Goal: Task Accomplishment & Management: Manage account settings

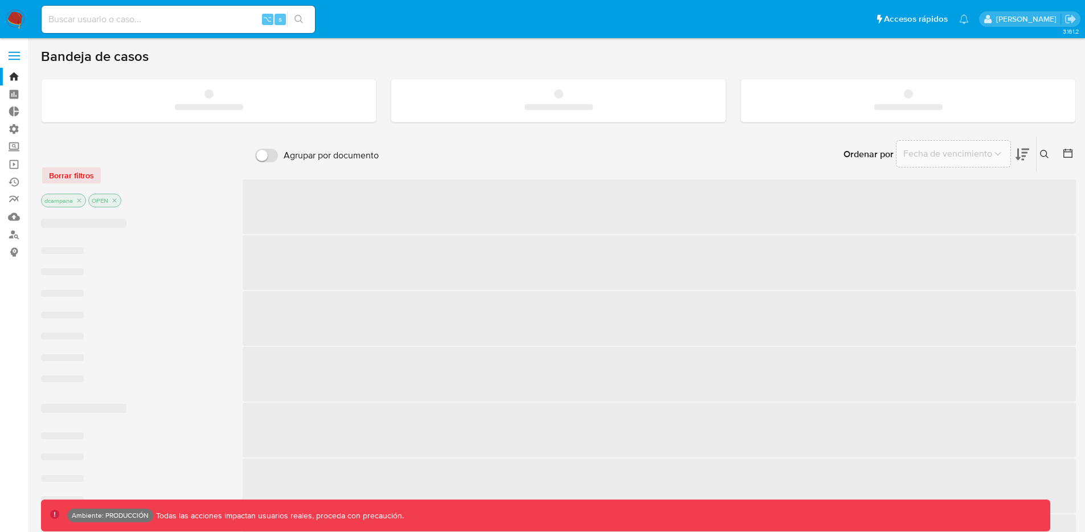
click at [7, 57] on label at bounding box center [14, 56] width 28 height 24
click at [0, 0] on input "checkbox" at bounding box center [0, 0] width 0 height 0
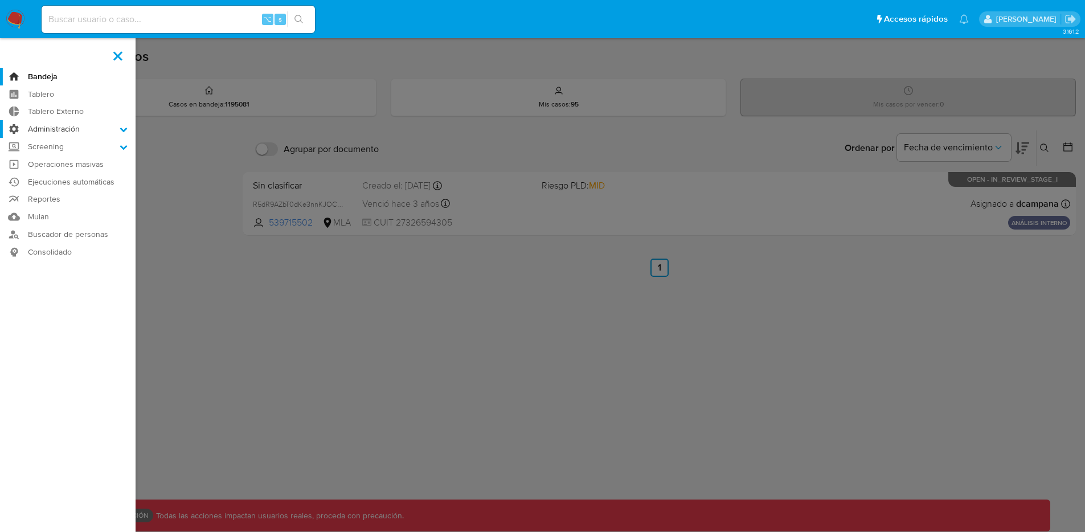
click at [75, 133] on label "Administración" at bounding box center [68, 129] width 136 height 18
click at [0, 0] on input "Administración" at bounding box center [0, 0] width 0 height 0
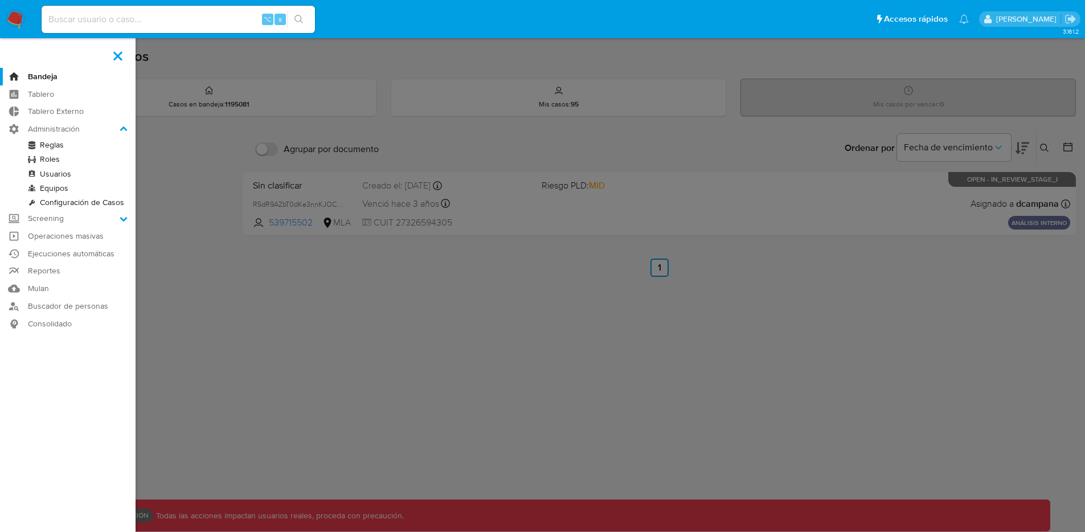
click at [52, 158] on link "Roles" at bounding box center [68, 159] width 136 height 14
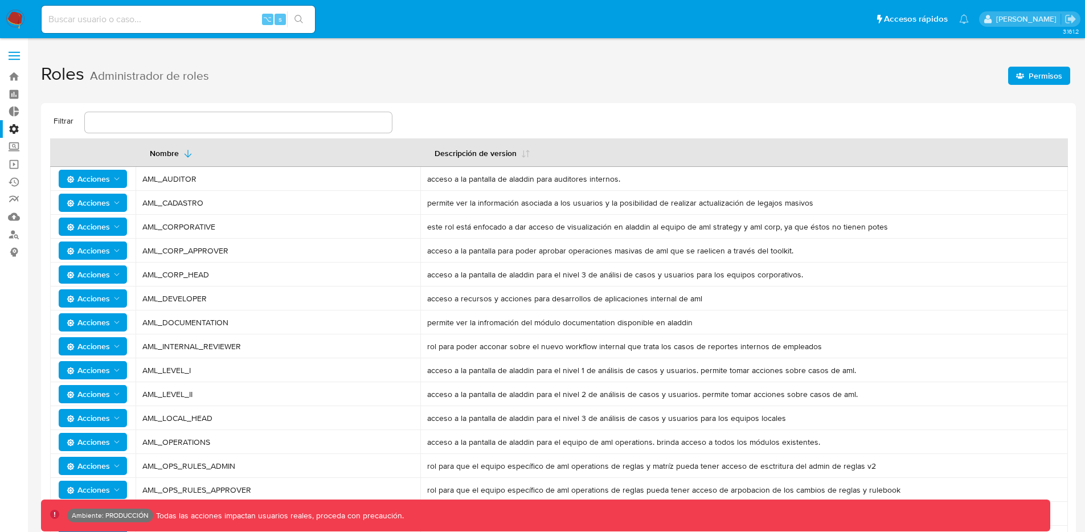
click at [1030, 69] on span "Permisos" at bounding box center [1046, 76] width 34 height 18
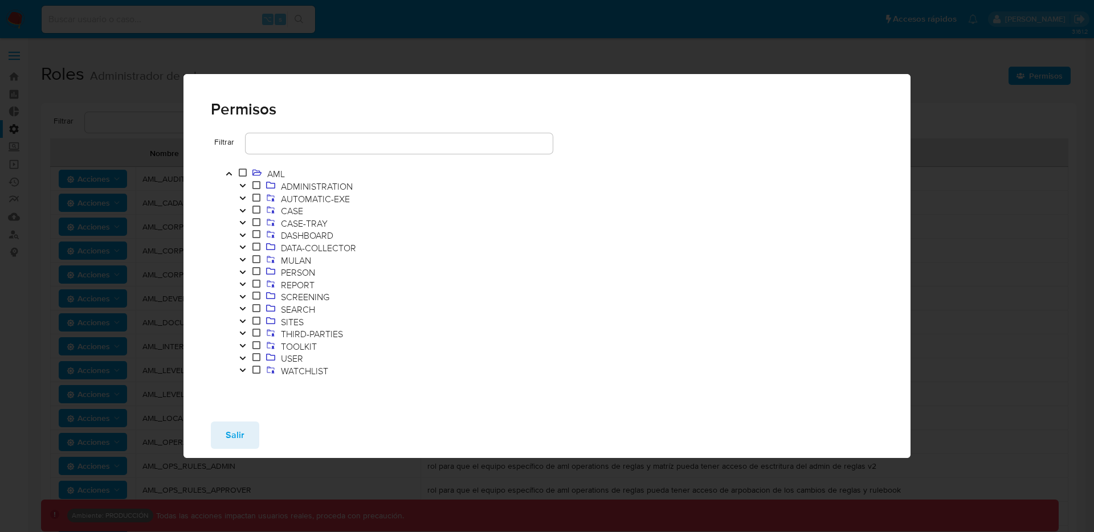
click at [243, 184] on icon "Toggle" at bounding box center [243, 185] width 8 height 7
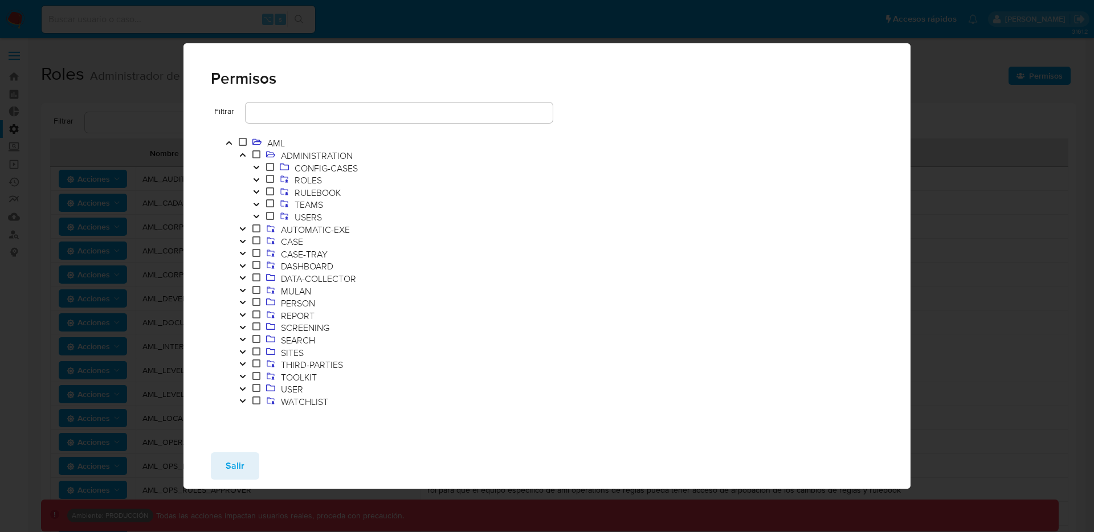
click at [262, 193] on button "Toggle" at bounding box center [257, 193] width 14 height 13
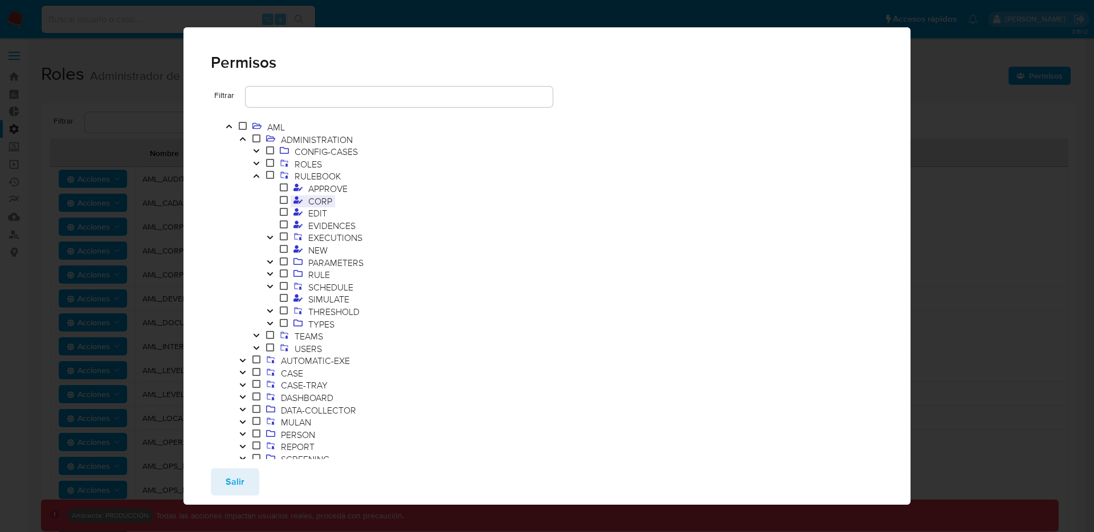
click at [311, 198] on span "CORP" at bounding box center [320, 201] width 30 height 13
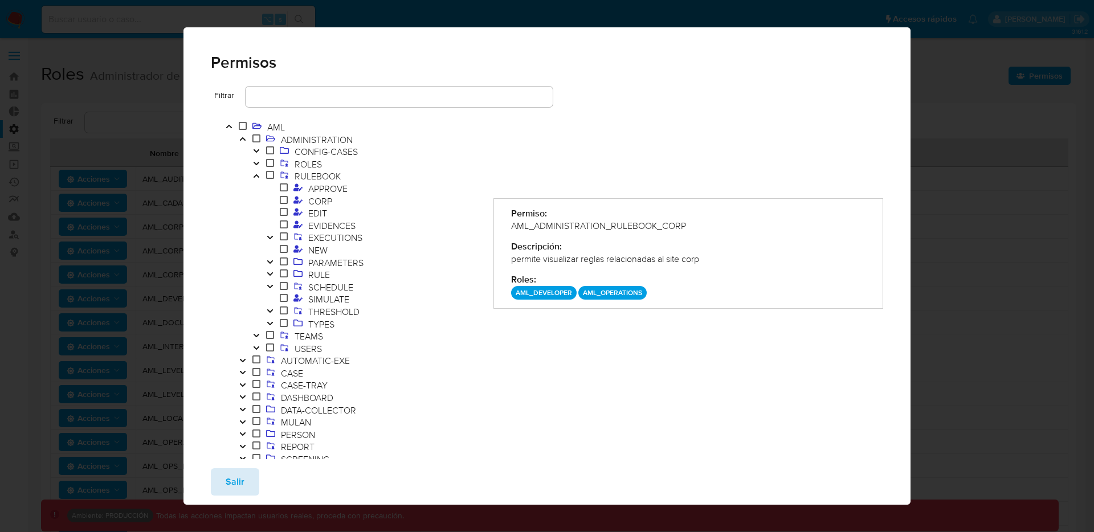
click at [223, 481] on button "Salir" at bounding box center [235, 481] width 48 height 27
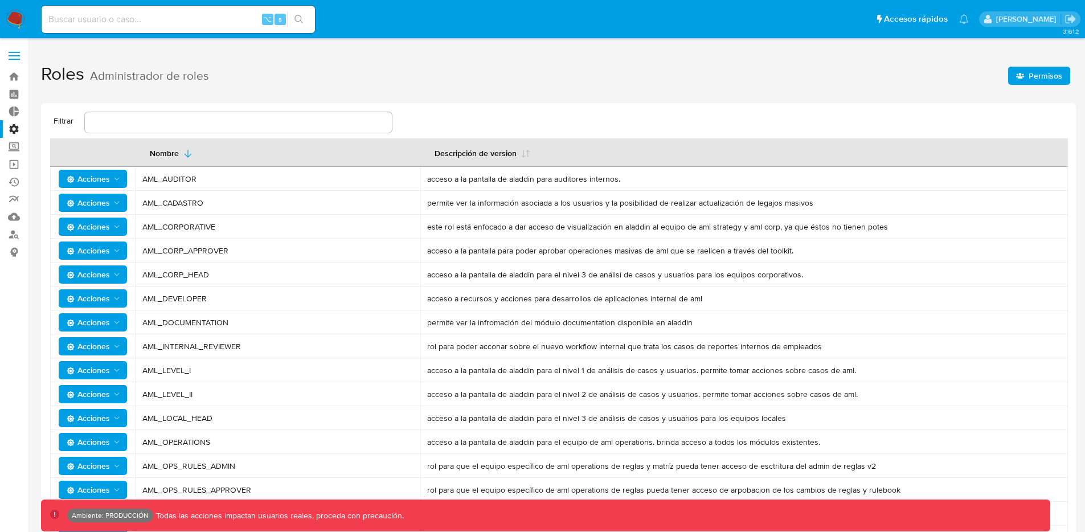
click at [14, 58] on label at bounding box center [14, 56] width 28 height 24
click at [0, 0] on input "checkbox" at bounding box center [0, 0] width 0 height 0
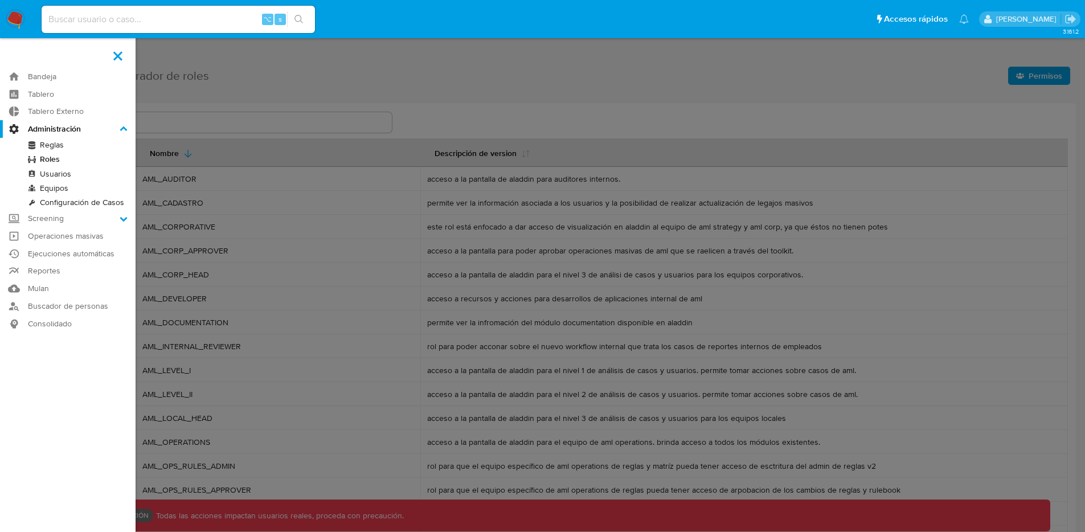
click at [63, 173] on link "Usuarios" at bounding box center [68, 174] width 136 height 14
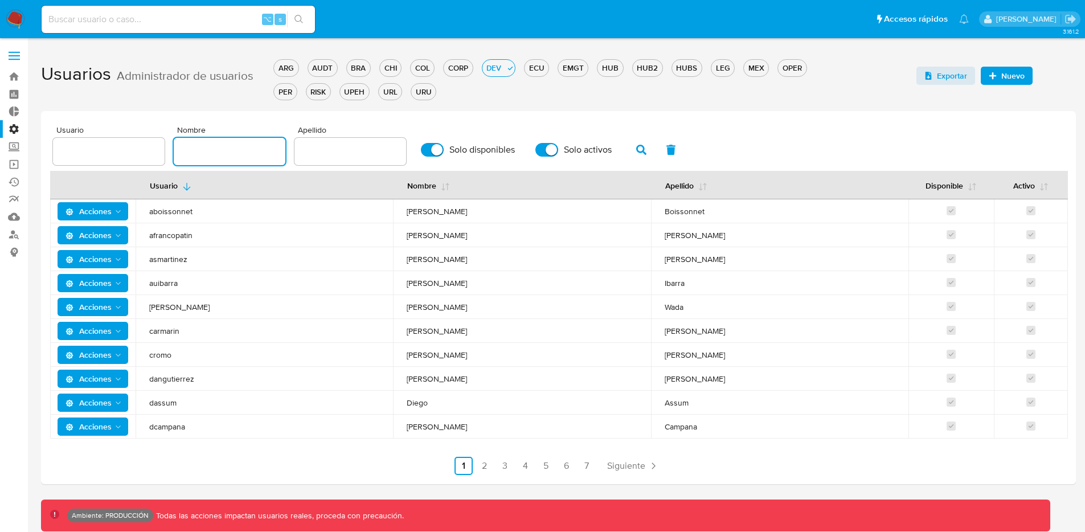
click at [180, 150] on input "text" at bounding box center [230, 151] width 112 height 15
type input "sandra"
click at [642, 150] on button "button" at bounding box center [642, 149] width 30 height 27
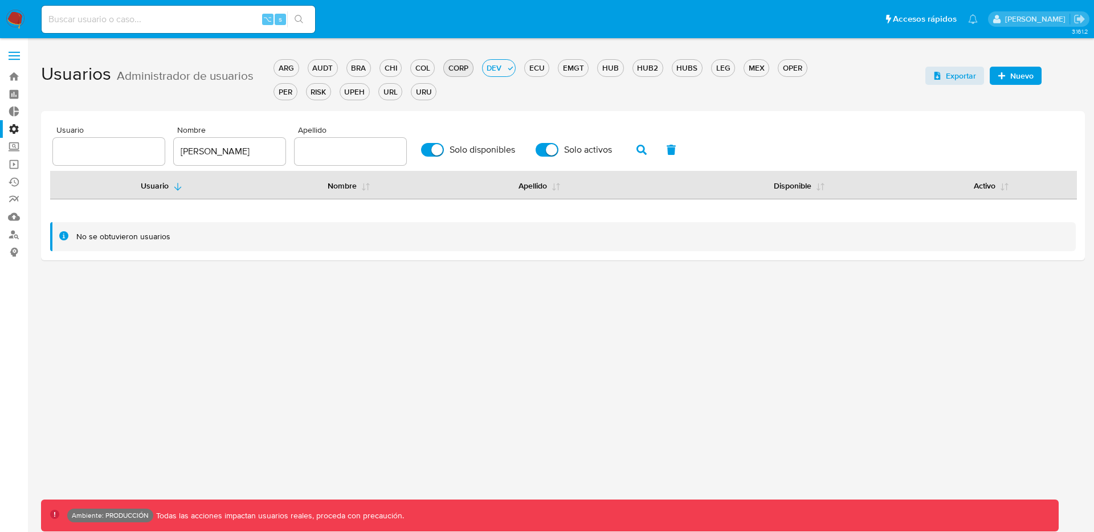
click at [451, 70] on div "CORP" at bounding box center [458, 68] width 28 height 11
click at [789, 76] on button "OPER" at bounding box center [792, 67] width 29 height 17
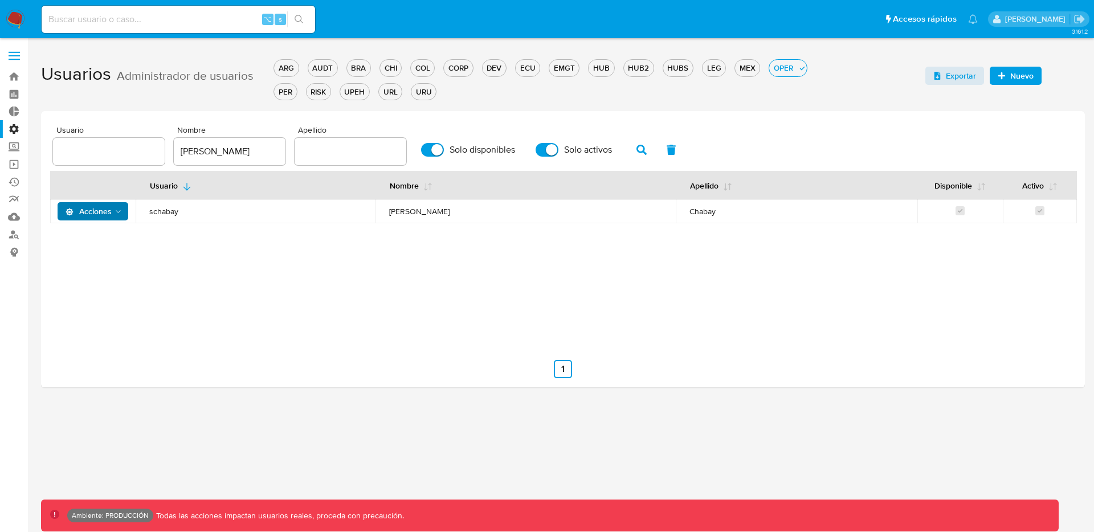
click at [116, 215] on icon "Acciones" at bounding box center [118, 211] width 9 height 9
click at [104, 239] on button "Detalle" at bounding box center [95, 239] width 103 height 27
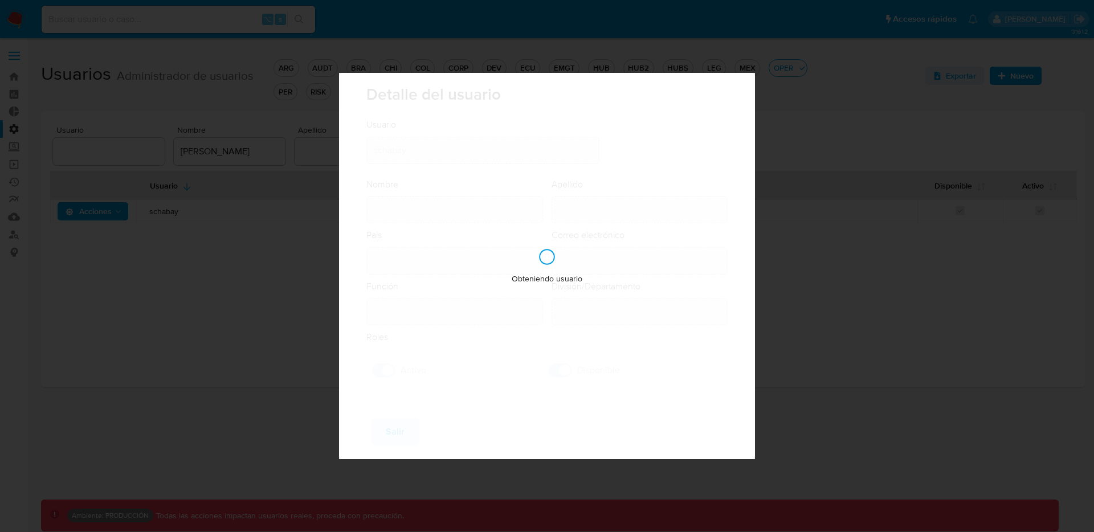
type input "Sandra Lorena"
type input "Chabay"
type input "Argentina"
type input "sandra.chabay@mercadolibre.com"
type input "Specialist (80001722)"
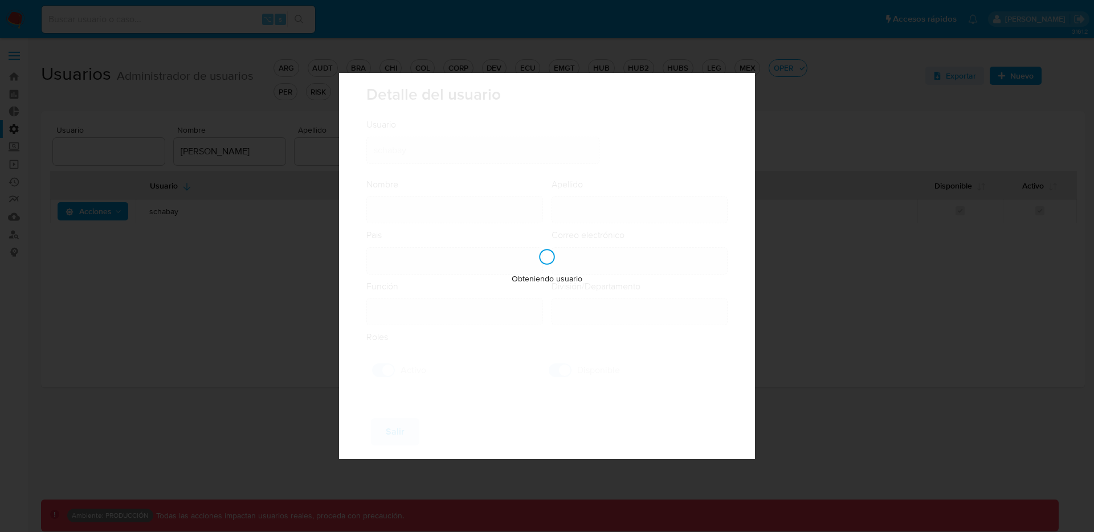
type input "Risk & Compliance Risk & Compliance Operations"
checkbox input "true"
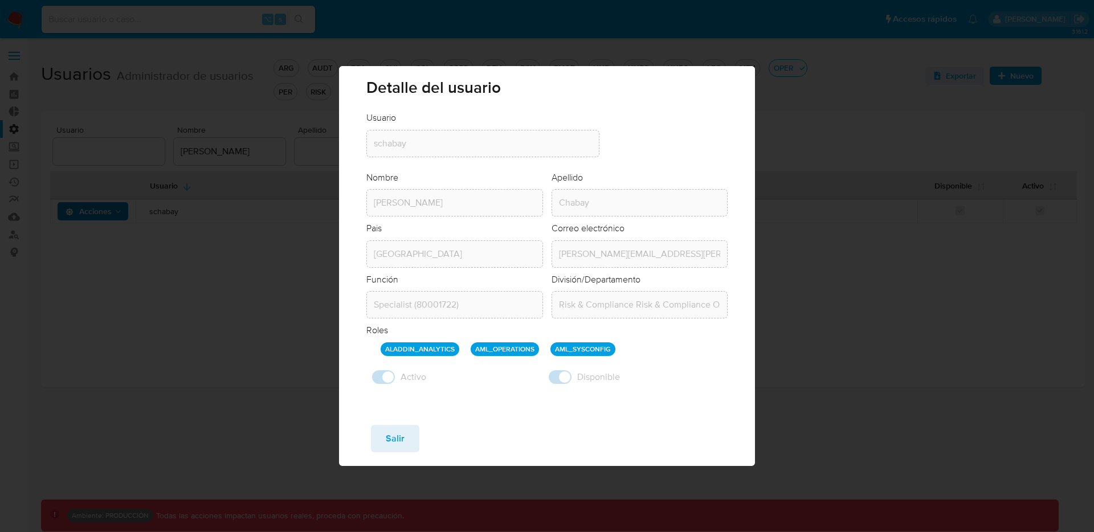
click at [170, 308] on div "Detalle del usuario Usuario Usuario schabay Nombre Nombre Sandra Lorena Apellid…" at bounding box center [547, 266] width 1094 height 532
click at [394, 440] on span "Salir" at bounding box center [395, 438] width 19 height 25
checkbox input "false"
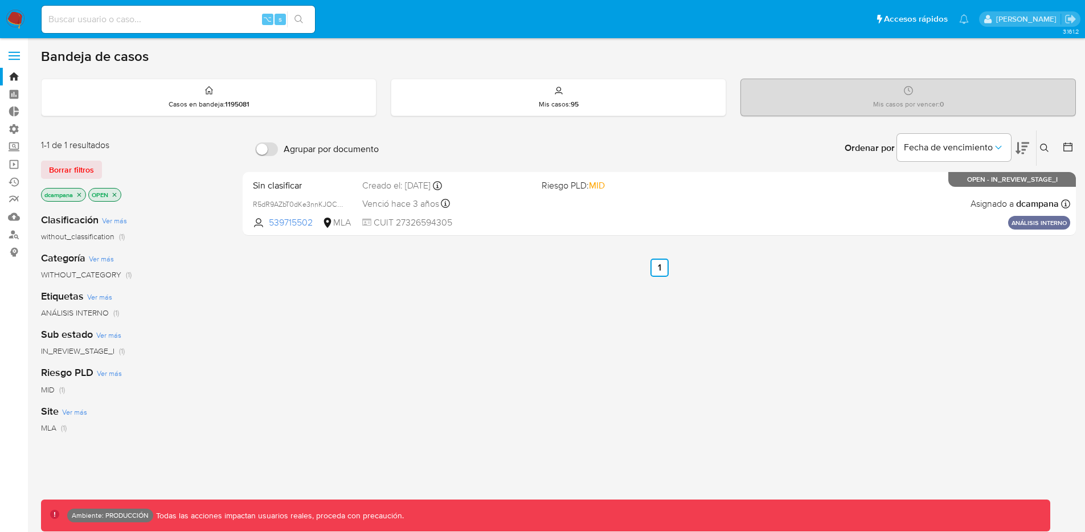
click at [17, 52] on span at bounding box center [14, 52] width 11 height 2
click at [0, 0] on input "checkbox" at bounding box center [0, 0] width 0 height 0
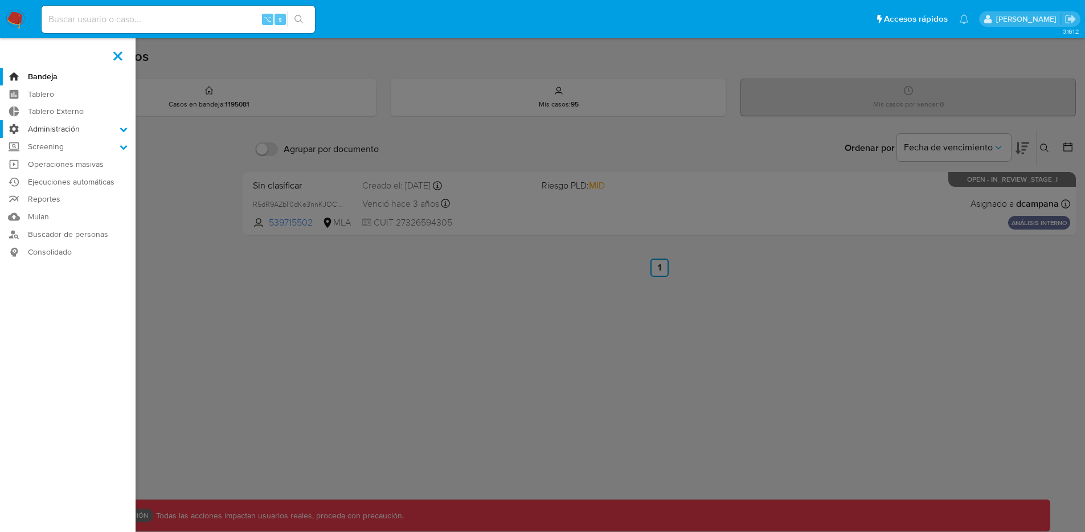
click at [69, 132] on label "Administración" at bounding box center [68, 129] width 136 height 18
click at [0, 0] on input "Administración" at bounding box center [0, 0] width 0 height 0
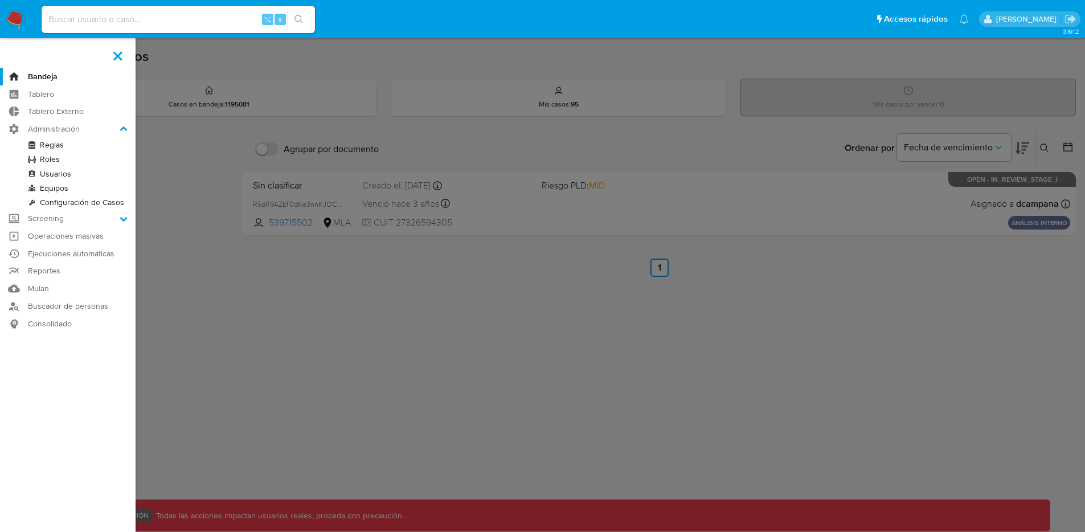
click at [53, 157] on link "Roles" at bounding box center [68, 159] width 136 height 14
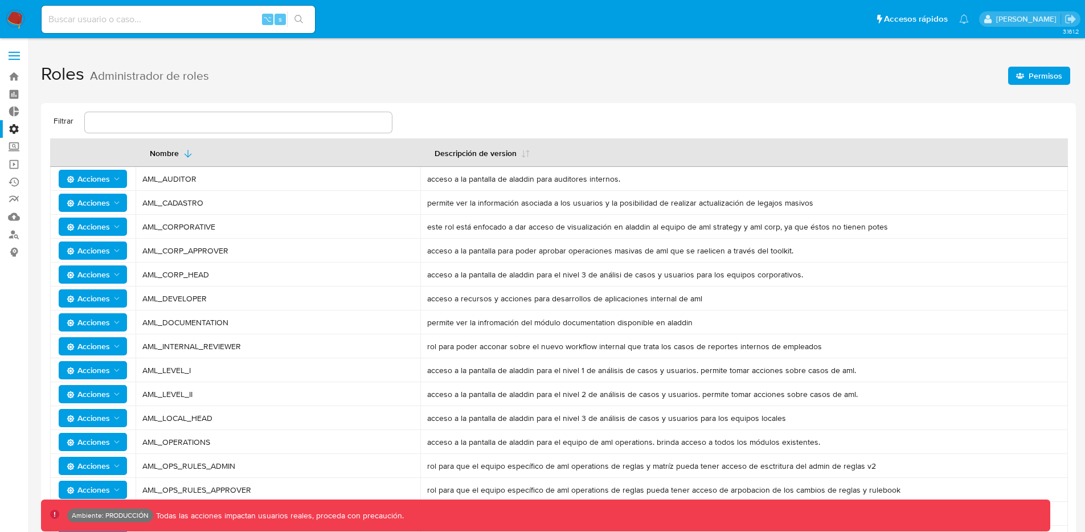
click at [1027, 84] on button "Permisos" at bounding box center [1039, 76] width 62 height 18
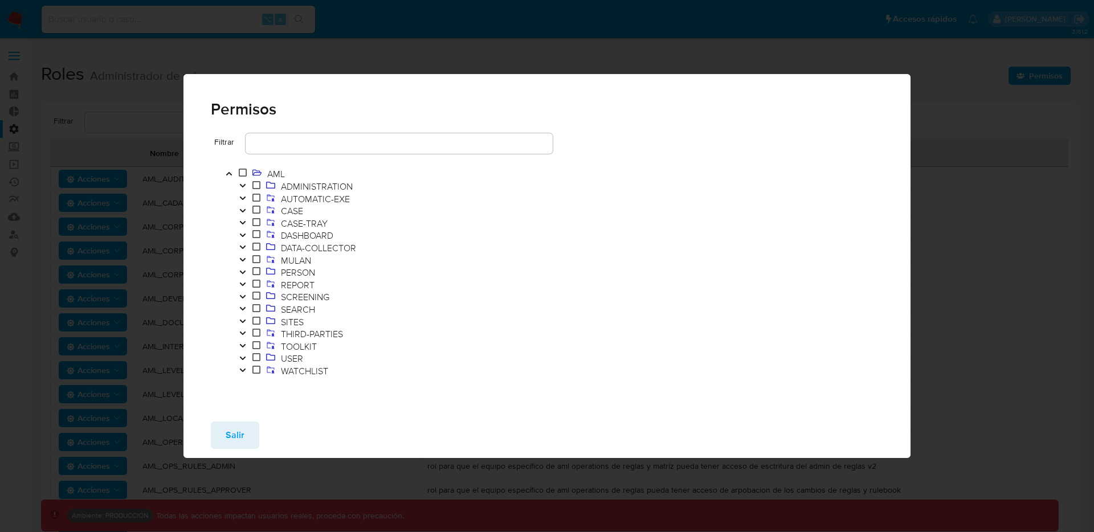
click at [242, 181] on button "Toggle" at bounding box center [243, 187] width 14 height 13
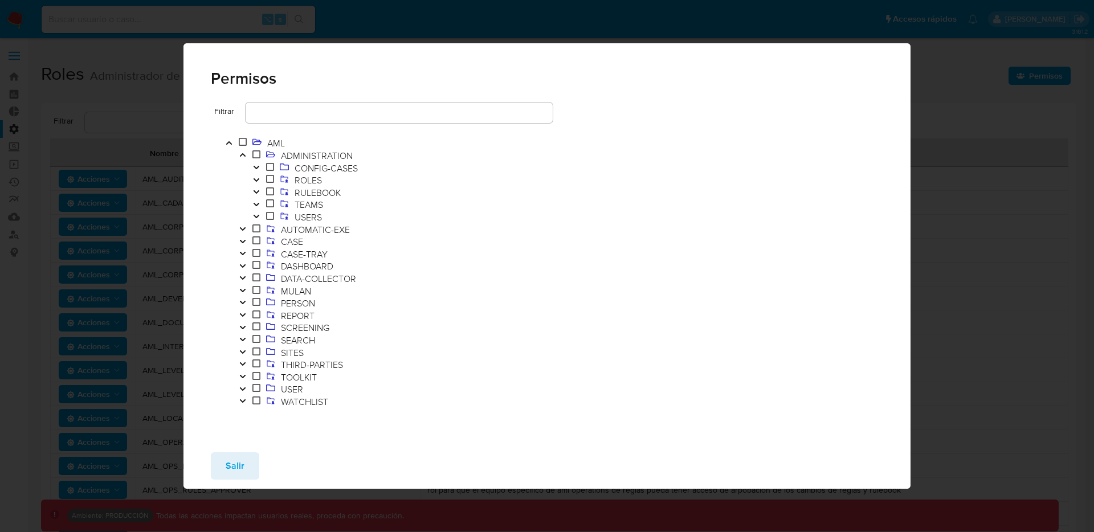
click at [255, 190] on icon "Toggle" at bounding box center [256, 192] width 8 height 7
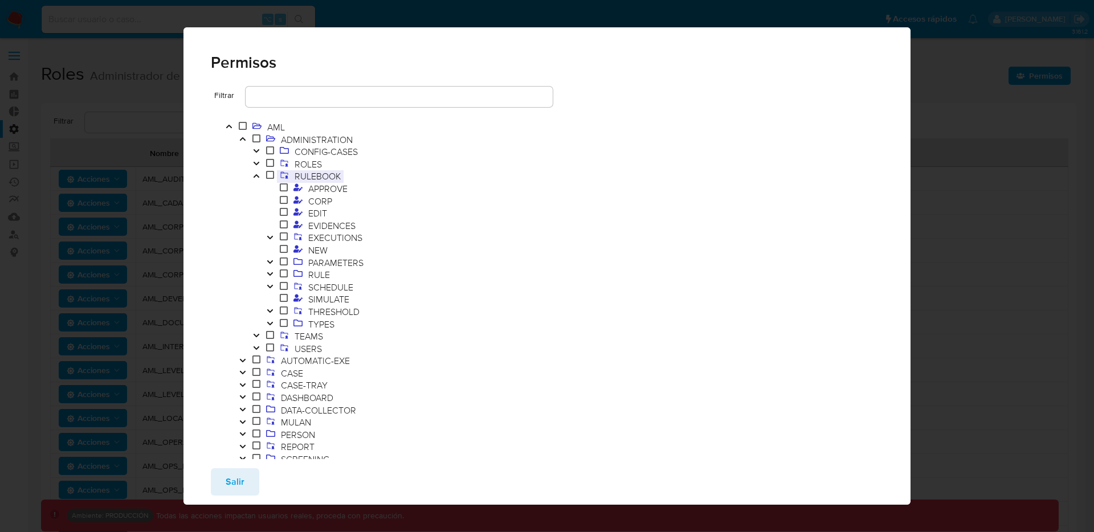
click at [318, 179] on span "RULEBOOK" at bounding box center [318, 176] width 52 height 13
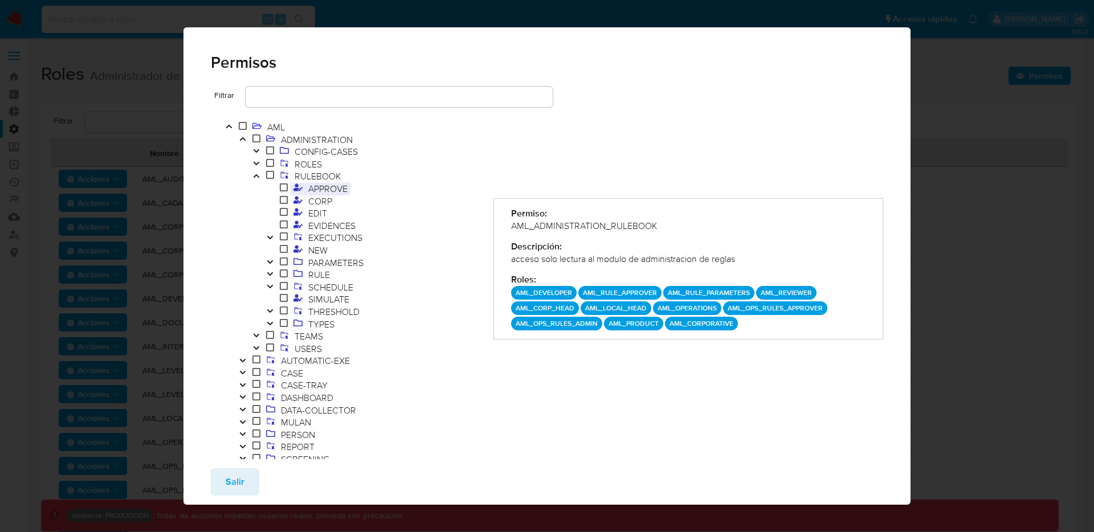
click at [317, 190] on span "APPROVE" at bounding box center [327, 188] width 45 height 13
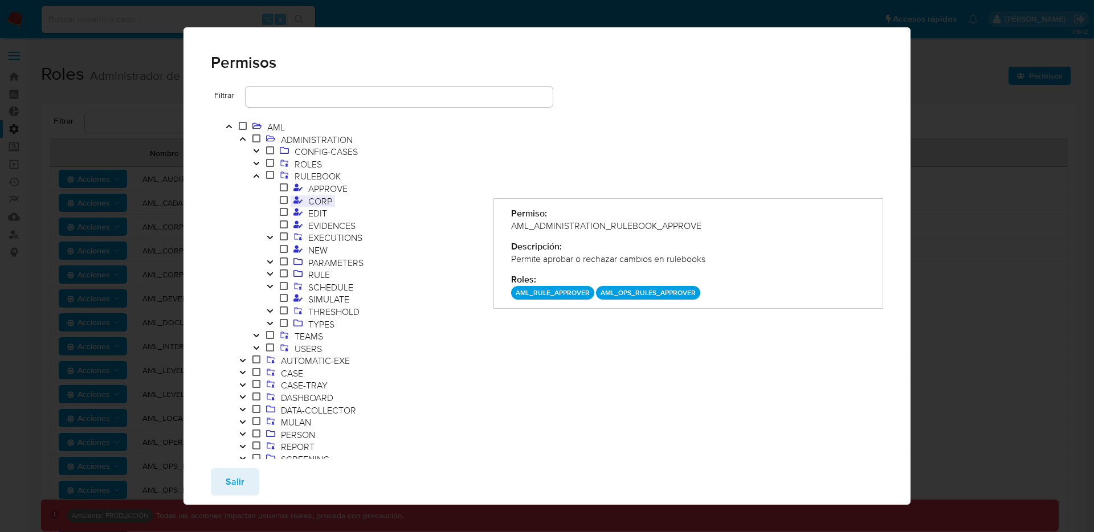
click at [318, 199] on span "CORP" at bounding box center [320, 201] width 30 height 13
click at [321, 210] on span "EDIT" at bounding box center [317, 213] width 24 height 13
click at [320, 201] on span "CORP" at bounding box center [320, 201] width 30 height 13
click at [316, 191] on span "APPROVE" at bounding box center [327, 188] width 45 height 13
click at [318, 201] on span "CORP" at bounding box center [320, 201] width 30 height 13
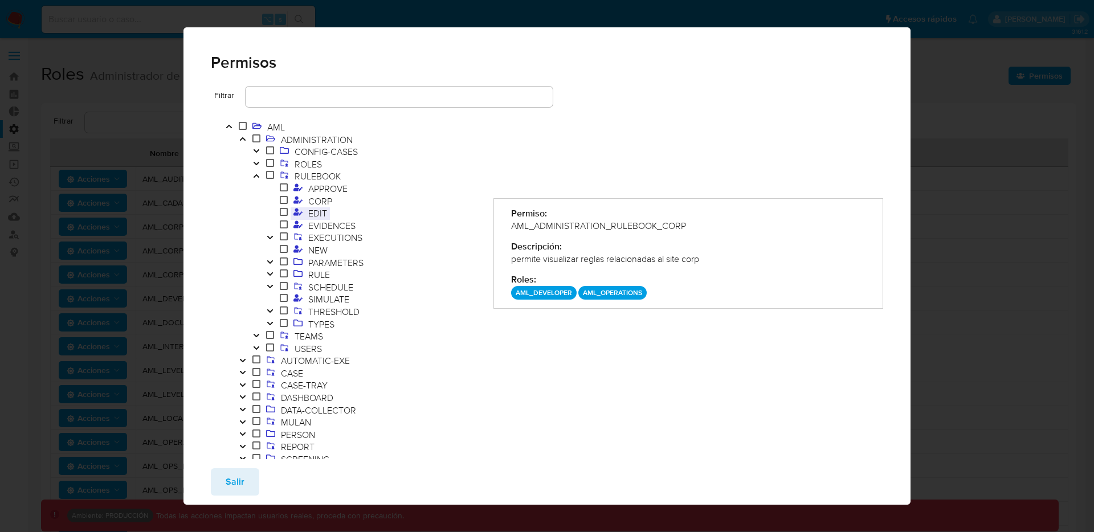
click at [318, 211] on span "EDIT" at bounding box center [317, 213] width 24 height 13
click at [321, 221] on span "EVIDENCES" at bounding box center [331, 225] width 53 height 13
click at [323, 232] on span "EXECUTIONS" at bounding box center [335, 237] width 60 height 13
click at [321, 253] on span "NEW" at bounding box center [317, 250] width 25 height 13
click at [330, 267] on span "PARAMETERS" at bounding box center [335, 262] width 61 height 13
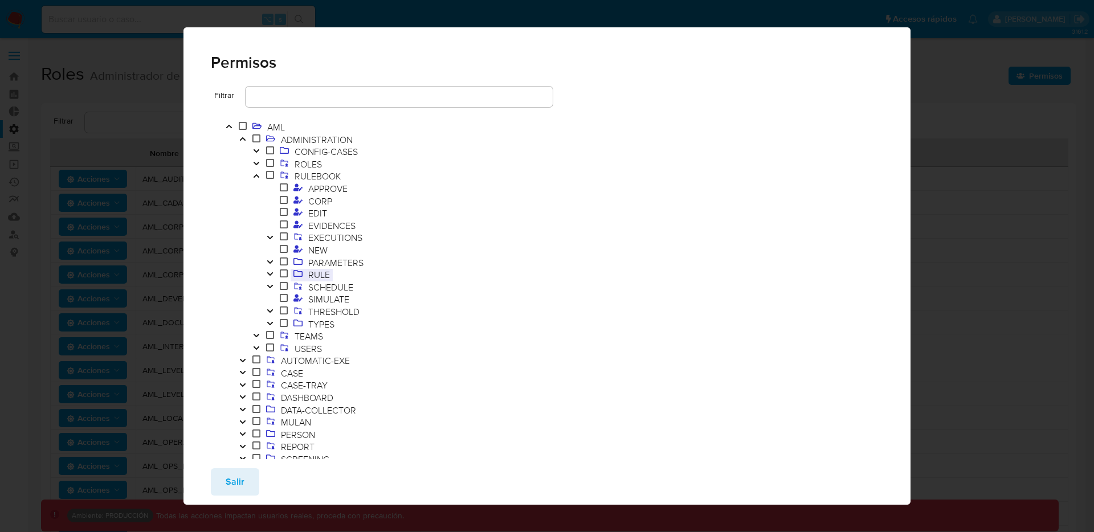
click at [313, 272] on span "RULE" at bounding box center [318, 274] width 27 height 13
click at [273, 272] on icon "Toggle" at bounding box center [270, 274] width 8 height 7
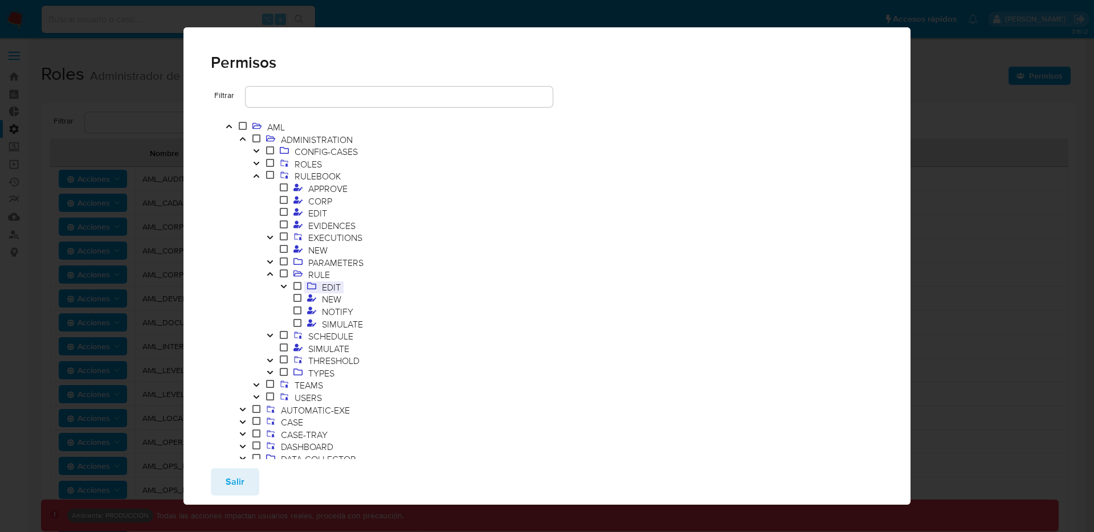
click at [321, 282] on span "EDIT" at bounding box center [331, 287] width 24 height 13
click at [273, 273] on icon "Toggle" at bounding box center [270, 274] width 8 height 7
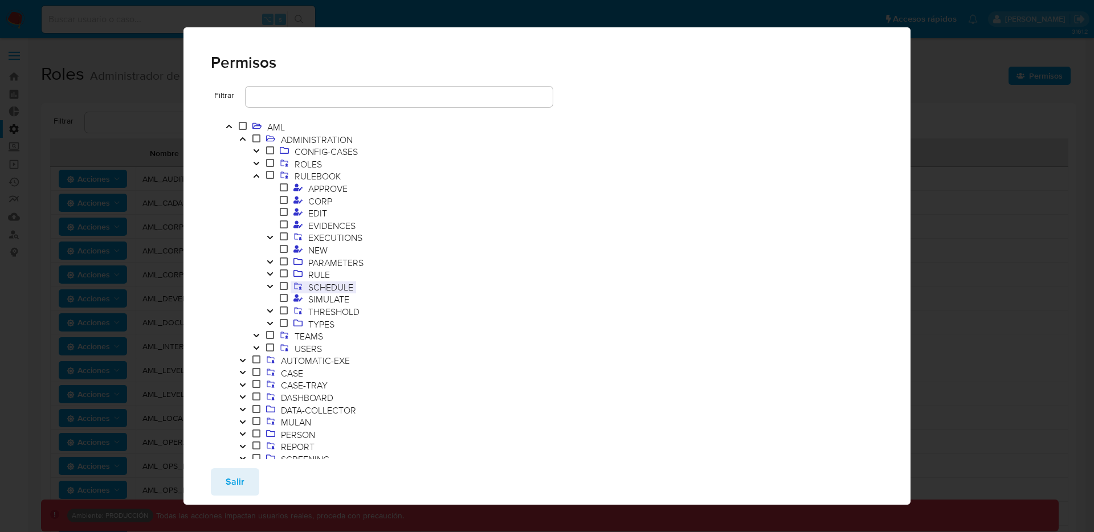
click at [325, 286] on span "SCHEDULE" at bounding box center [330, 287] width 51 height 13
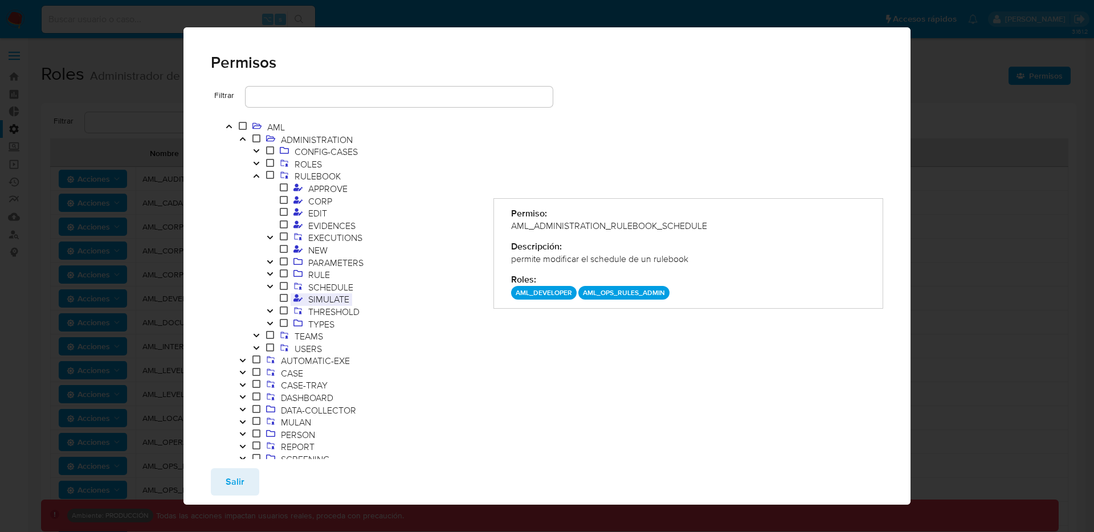
click at [332, 296] on span "SIMULATE" at bounding box center [328, 299] width 47 height 13
click at [328, 289] on span "SCHEDULE" at bounding box center [330, 287] width 51 height 13
click at [228, 469] on span "Salir" at bounding box center [235, 481] width 19 height 25
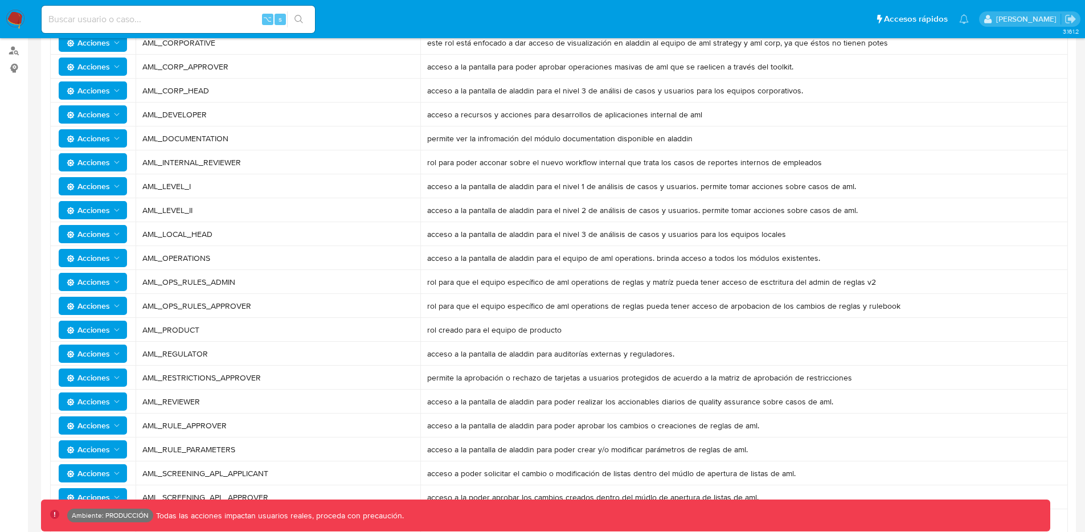
scroll to position [187, 0]
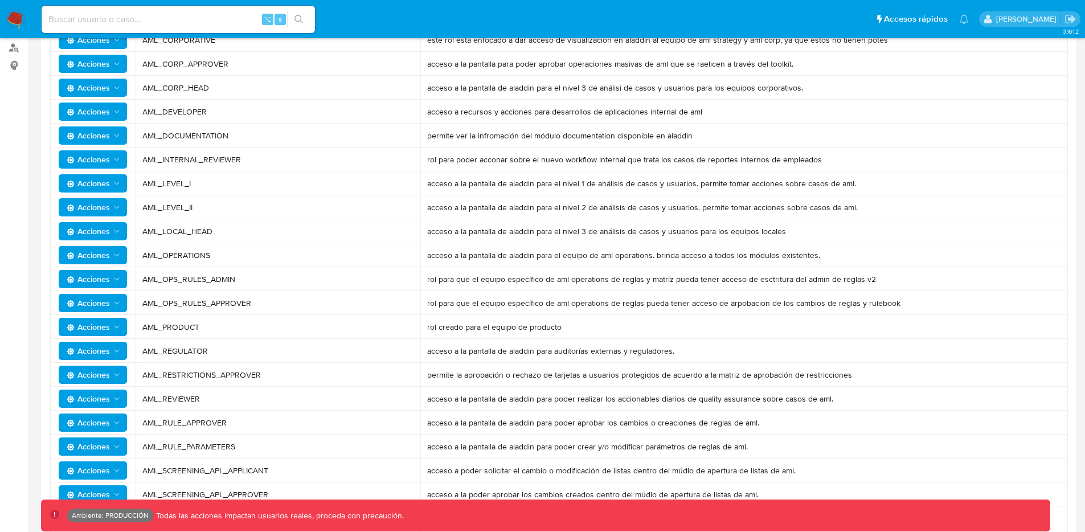
click at [121, 281] on icon "Acciones" at bounding box center [116, 279] width 9 height 9
click at [91, 312] on button "Usuarios" at bounding box center [95, 307] width 103 height 27
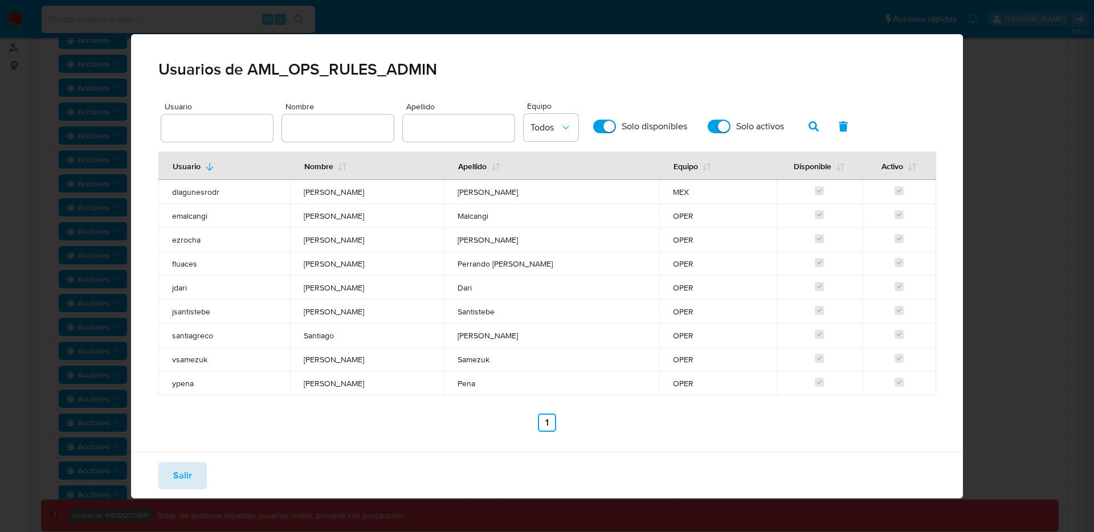
click at [178, 474] on span "Salir" at bounding box center [182, 475] width 19 height 25
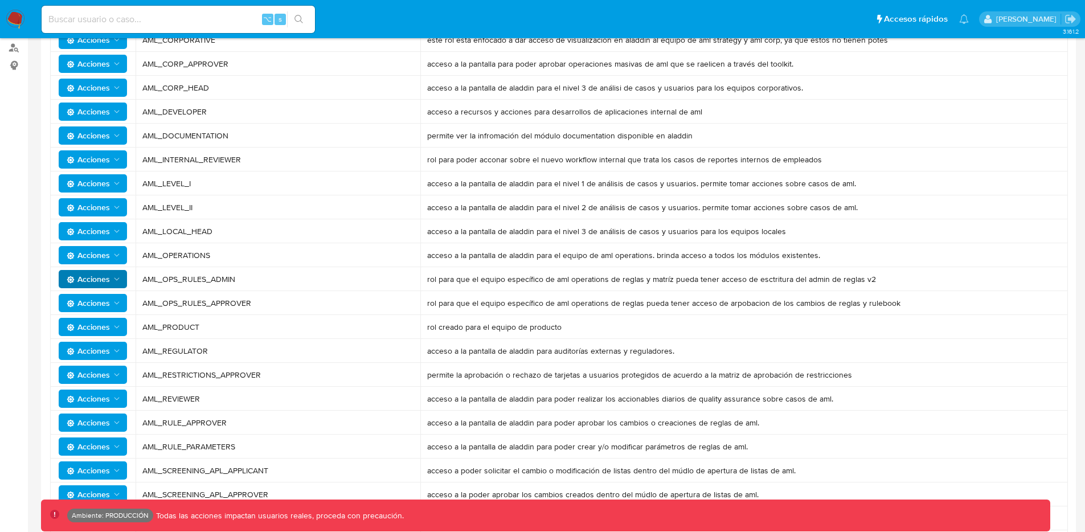
click at [110, 300] on span "Acciones" at bounding box center [94, 303] width 55 height 16
click at [115, 300] on icon "Acciones" at bounding box center [116, 303] width 9 height 9
click at [114, 295] on span "Acciones" at bounding box center [94, 303] width 55 height 16
click at [105, 331] on button "Usuarios" at bounding box center [95, 331] width 103 height 27
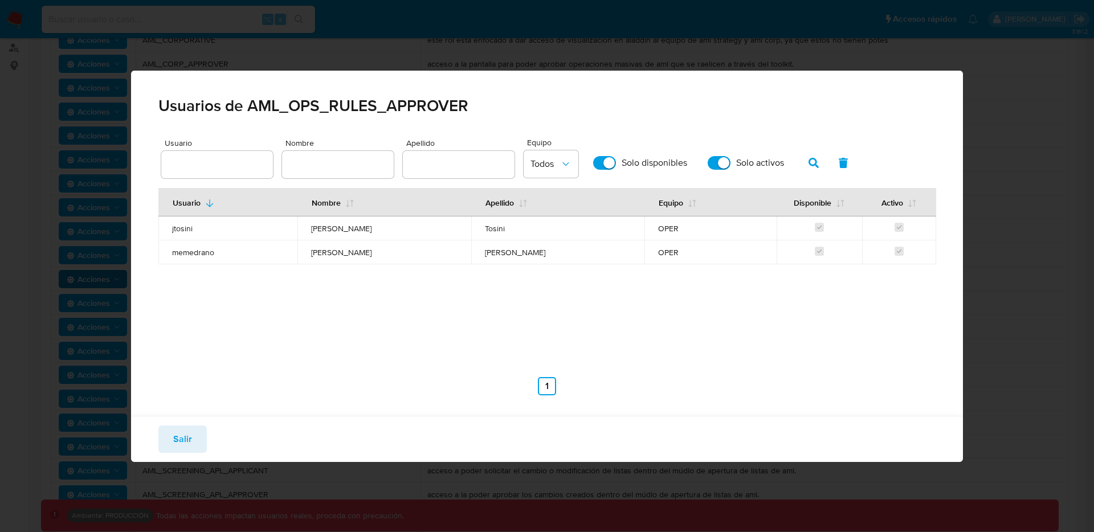
click at [185, 450] on span "Salir" at bounding box center [182, 439] width 19 height 25
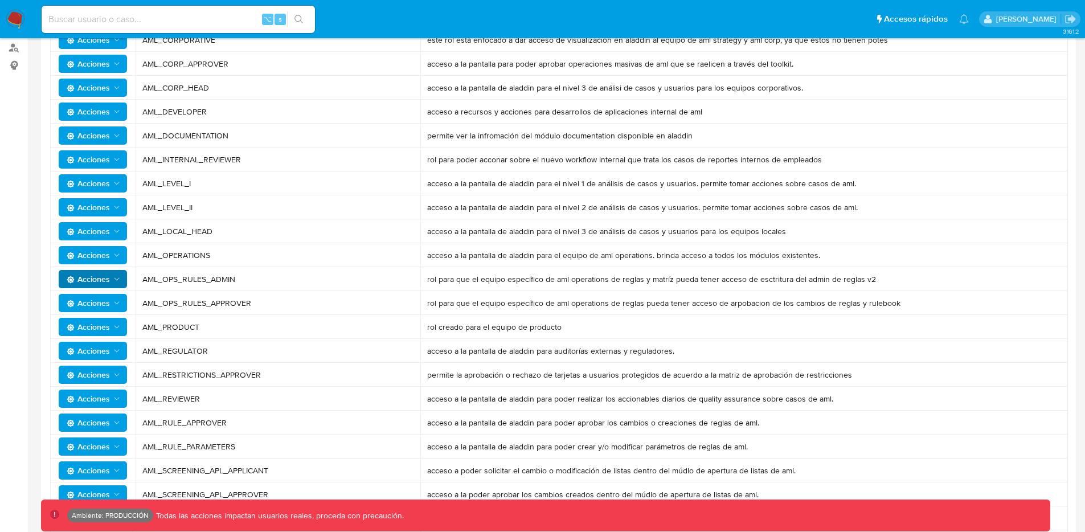
click at [118, 294] on button "Acciones" at bounding box center [93, 303] width 68 height 18
click at [89, 363] on button "Permisos" at bounding box center [95, 358] width 103 height 27
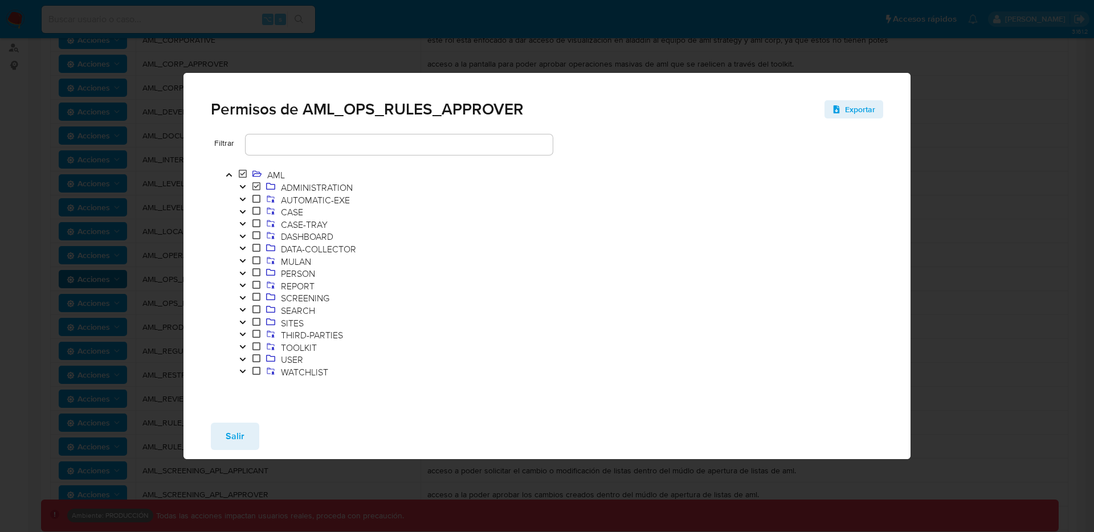
click at [244, 187] on icon "Toggle" at bounding box center [243, 186] width 8 height 7
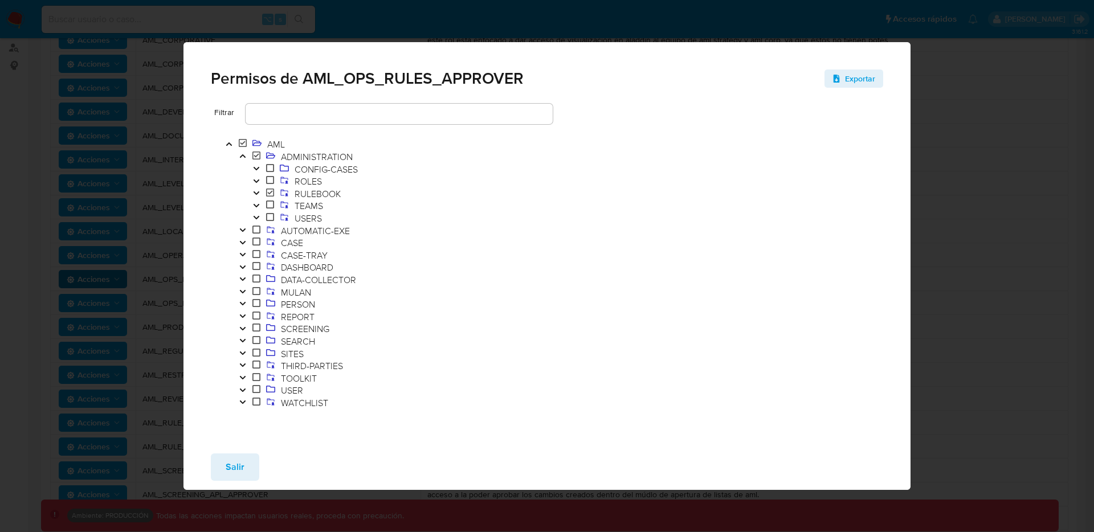
click at [255, 192] on icon "Toggle" at bounding box center [256, 193] width 8 height 7
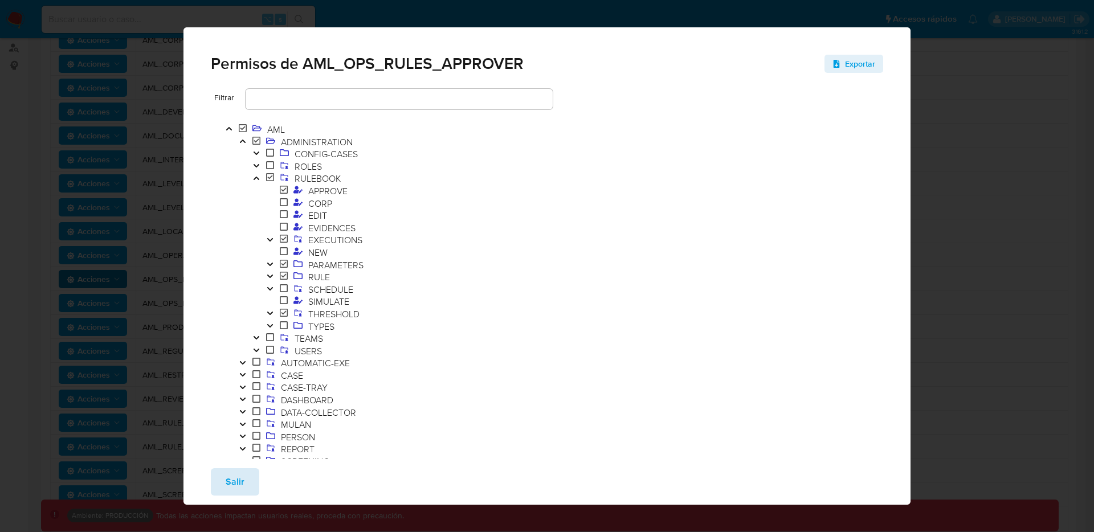
click at [231, 492] on span "Salir" at bounding box center [235, 481] width 19 height 25
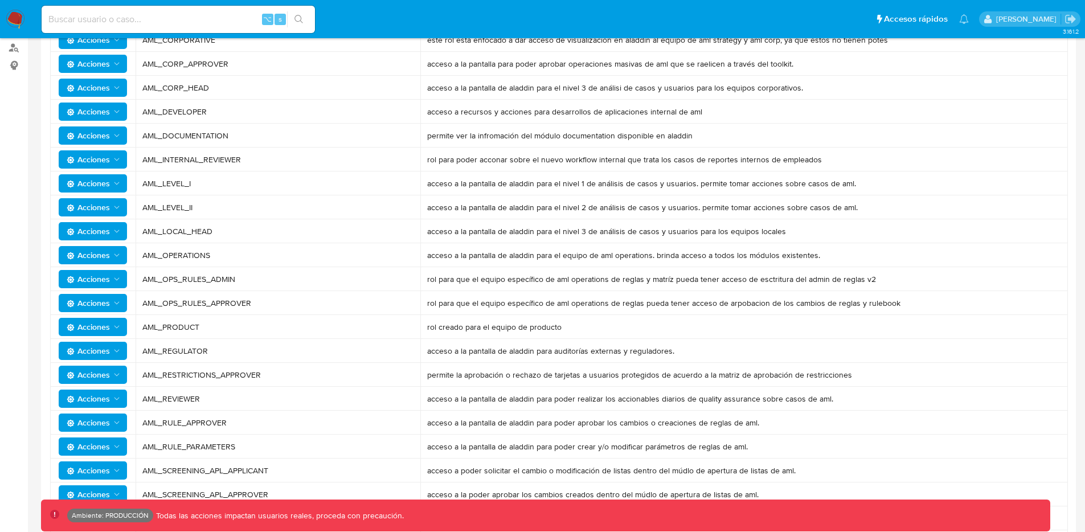
click at [124, 278] on button "Acciones" at bounding box center [93, 279] width 68 height 18
click at [103, 328] on button "Permisos" at bounding box center [95, 334] width 103 height 27
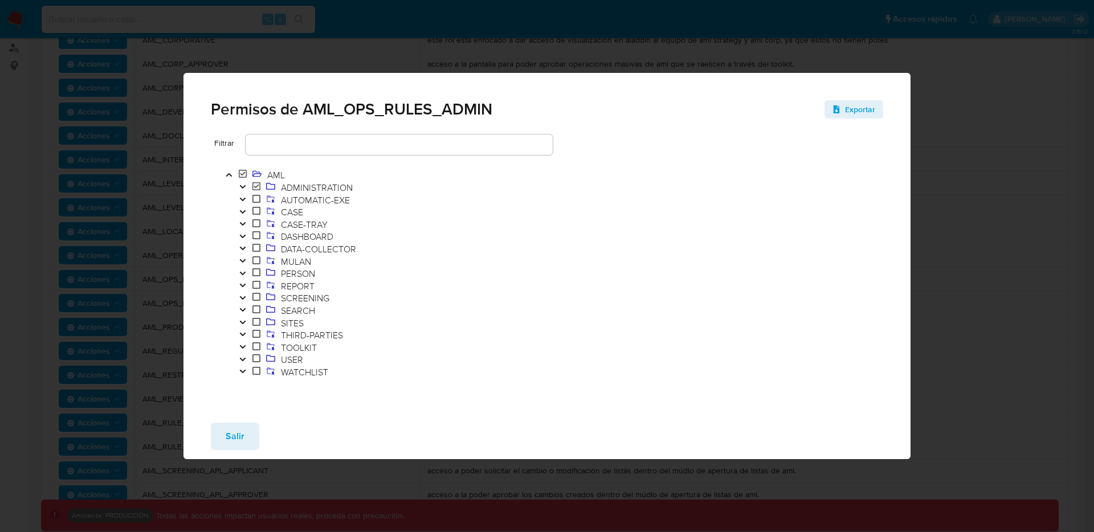
click at [239, 187] on icon "Toggle" at bounding box center [243, 186] width 8 height 7
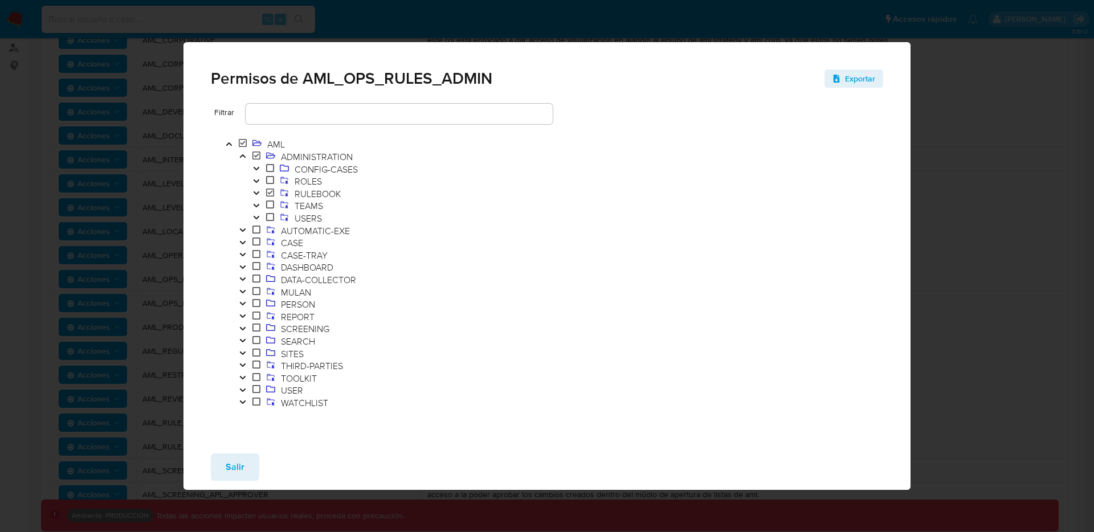
click at [255, 194] on icon "Toggle" at bounding box center [256, 193] width 8 height 7
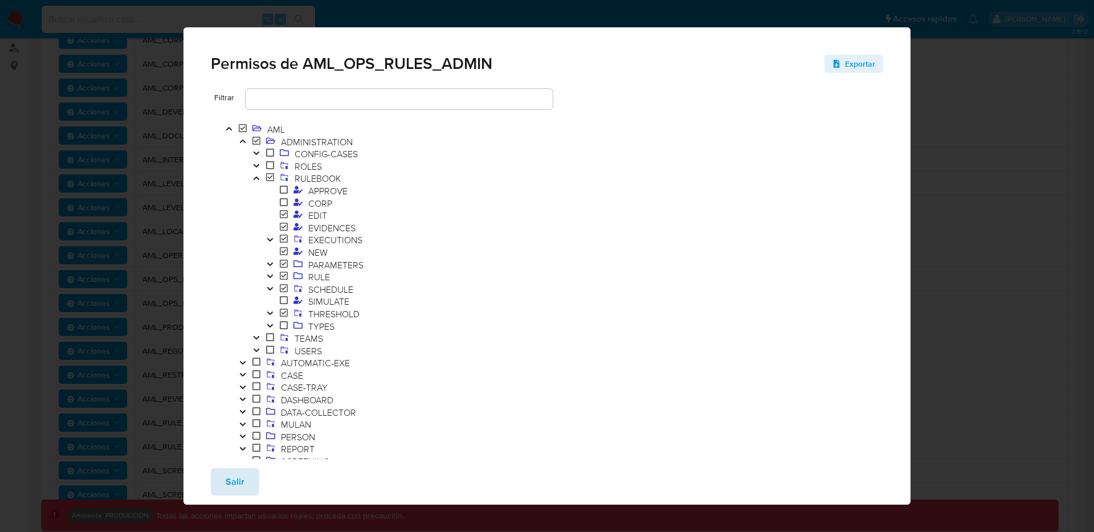
click at [238, 477] on span "Salir" at bounding box center [235, 481] width 19 height 25
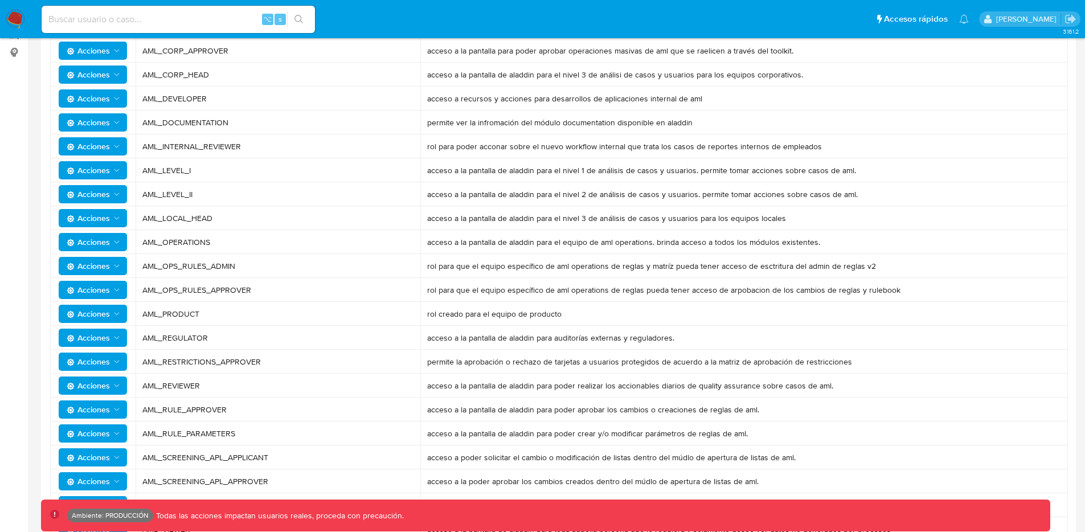
scroll to position [199, 0]
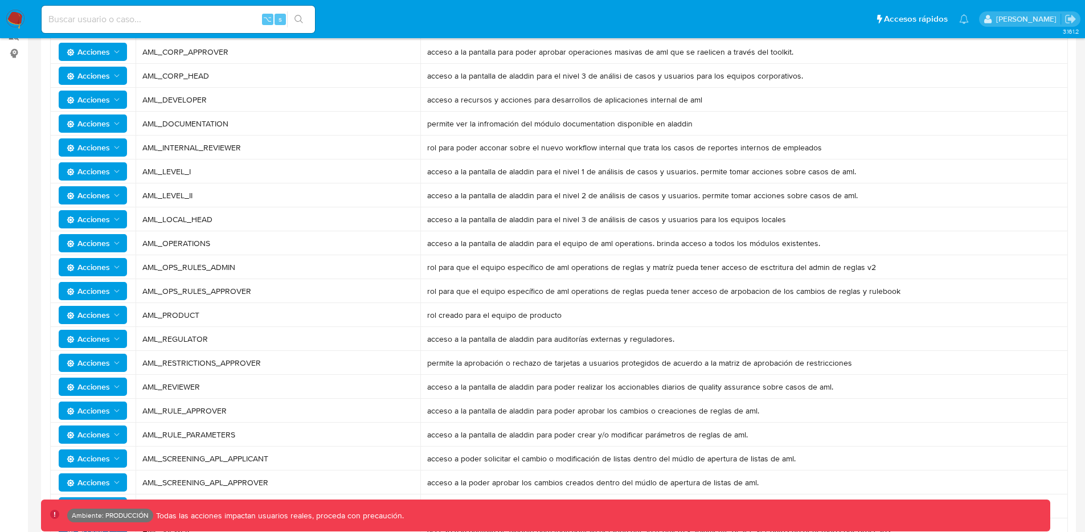
click at [111, 244] on span "Acciones" at bounding box center [94, 243] width 55 height 16
click at [114, 262] on button "Usuarios" at bounding box center [95, 271] width 103 height 27
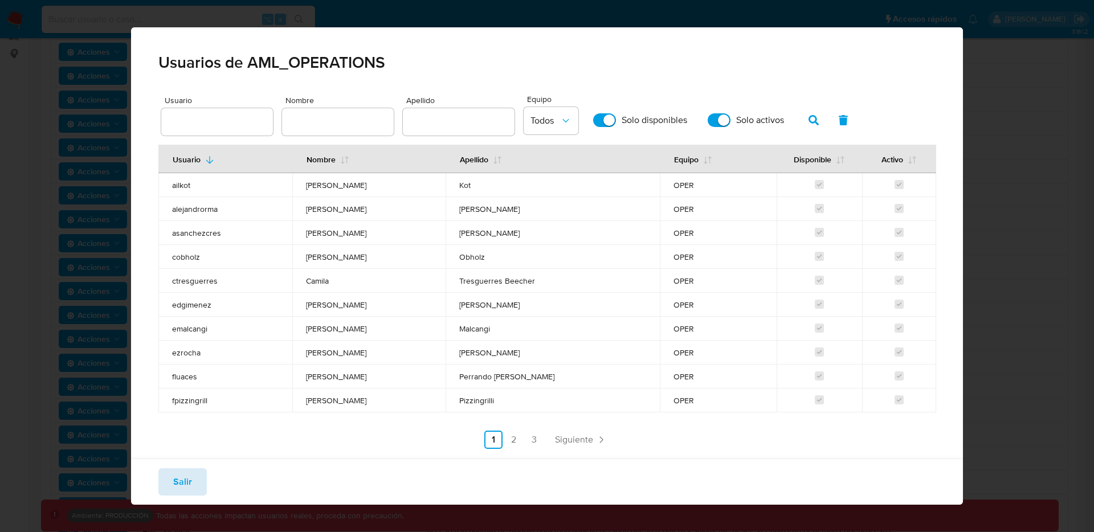
click at [180, 474] on span "Salir" at bounding box center [182, 481] width 19 height 25
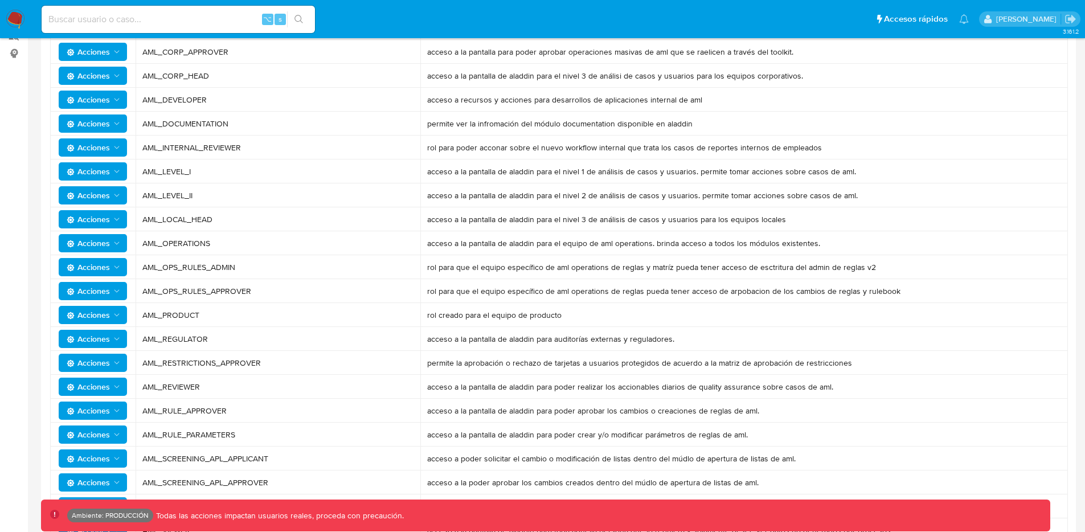
click at [116, 432] on icon "Acciones" at bounding box center [116, 434] width 9 height 9
click at [107, 457] on button "Usuarios" at bounding box center [95, 463] width 103 height 27
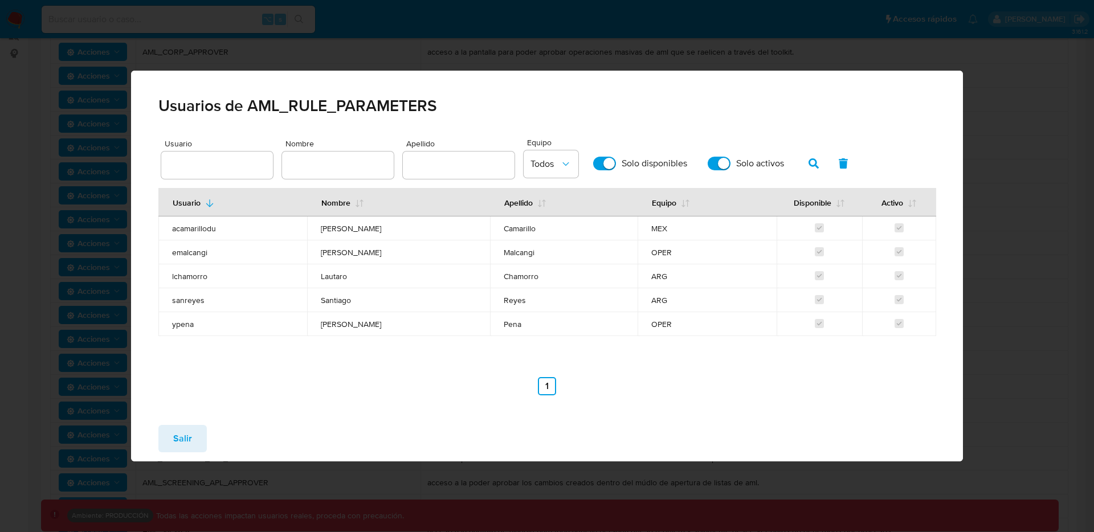
click at [179, 432] on span "Salir" at bounding box center [182, 438] width 19 height 25
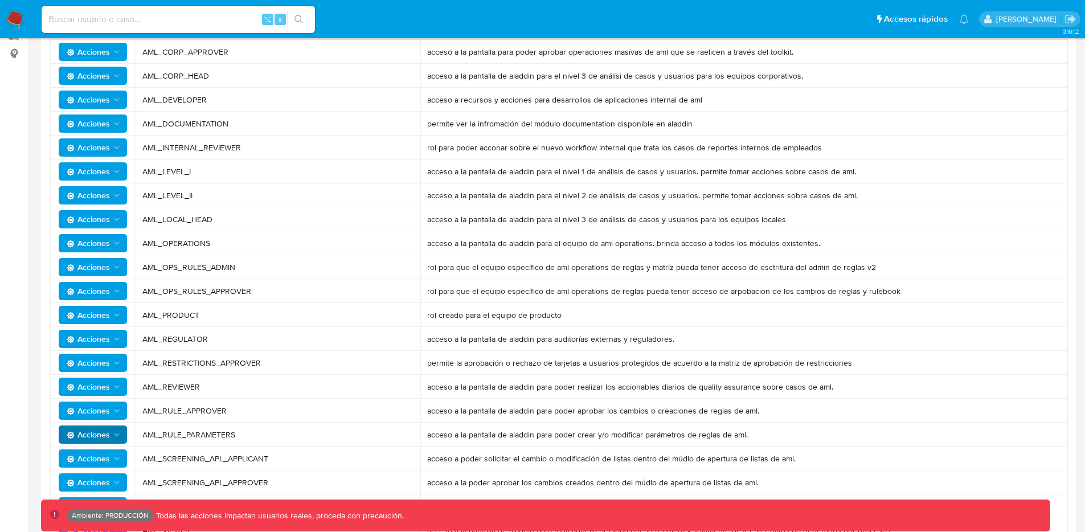
click at [100, 411] on span "Acciones" at bounding box center [88, 411] width 43 height 18
click at [93, 437] on button "Usuarios" at bounding box center [95, 439] width 103 height 27
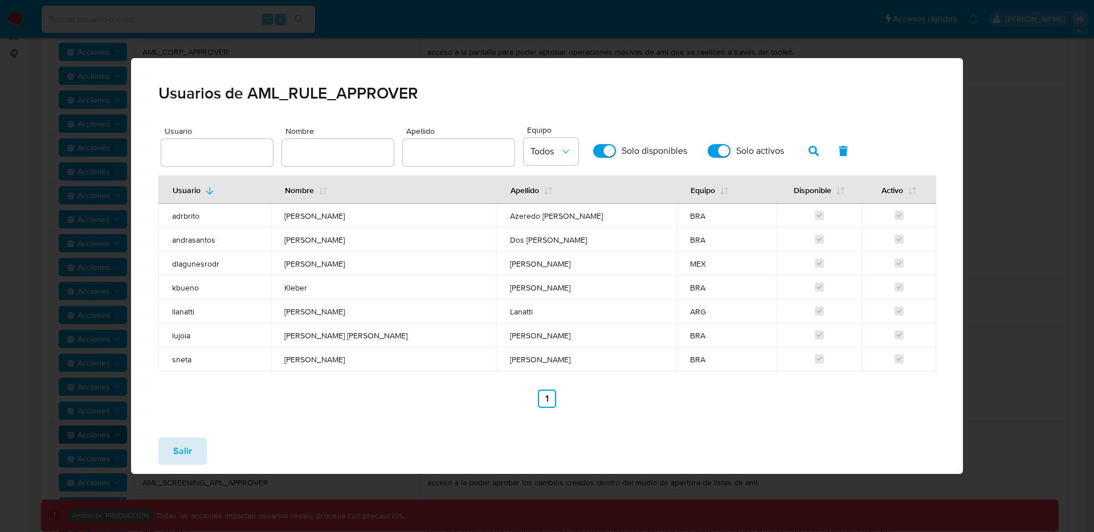
click at [173, 460] on span "Salir" at bounding box center [182, 451] width 19 height 25
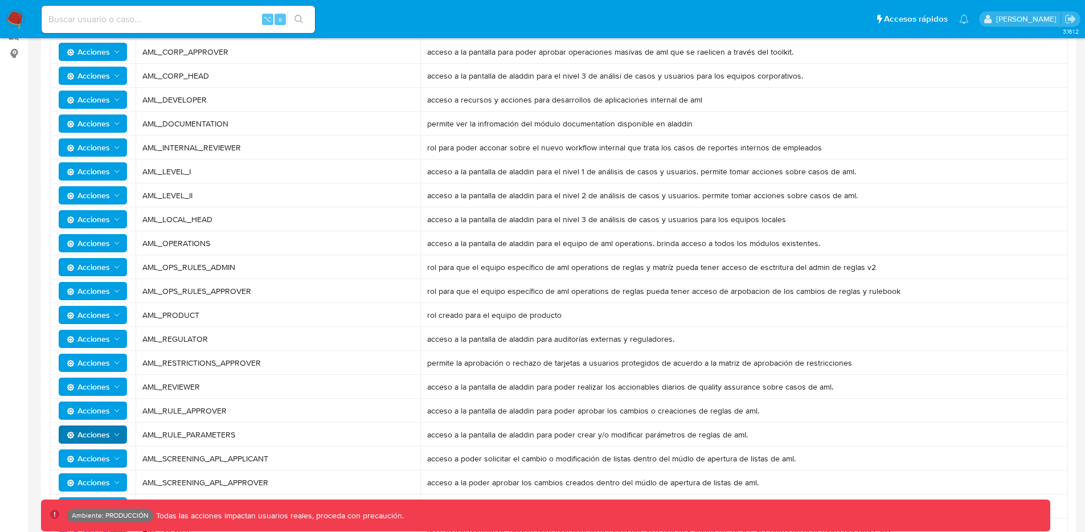
click at [102, 410] on span "Acciones" at bounding box center [88, 411] width 43 height 18
click at [83, 467] on button "Permisos" at bounding box center [95, 466] width 103 height 27
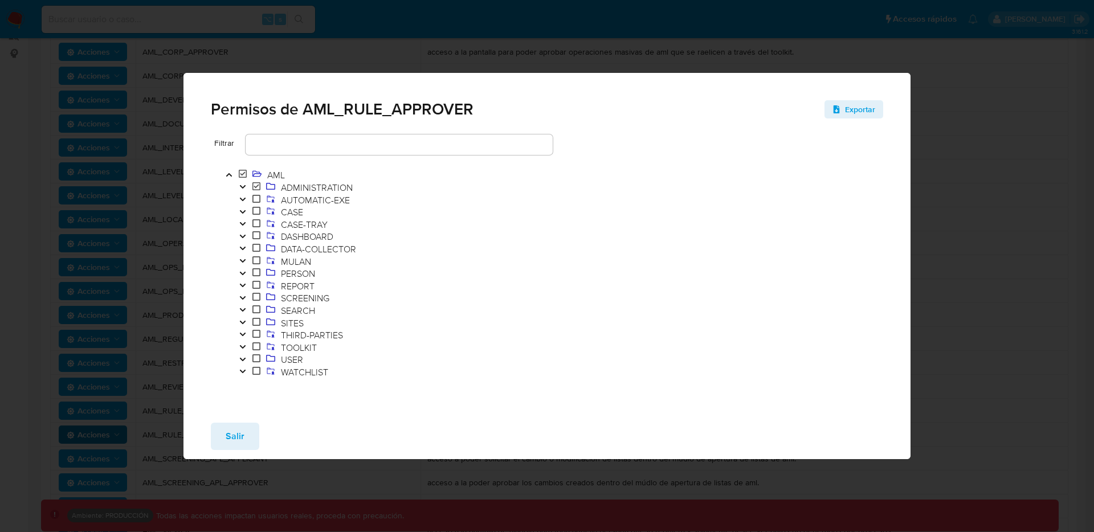
click at [239, 183] on icon "Toggle" at bounding box center [243, 186] width 8 height 7
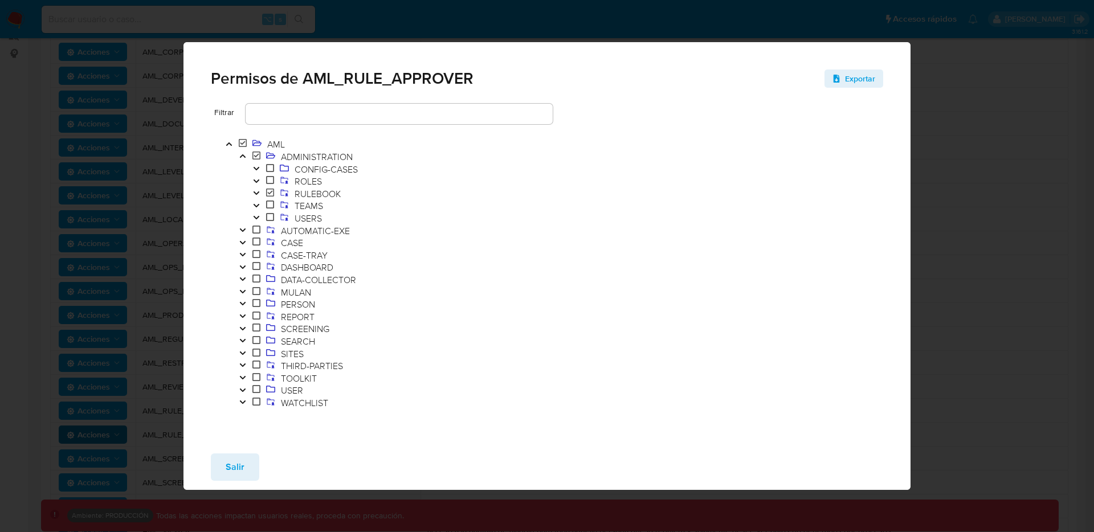
click at [253, 193] on icon "Toggle" at bounding box center [256, 193] width 8 height 7
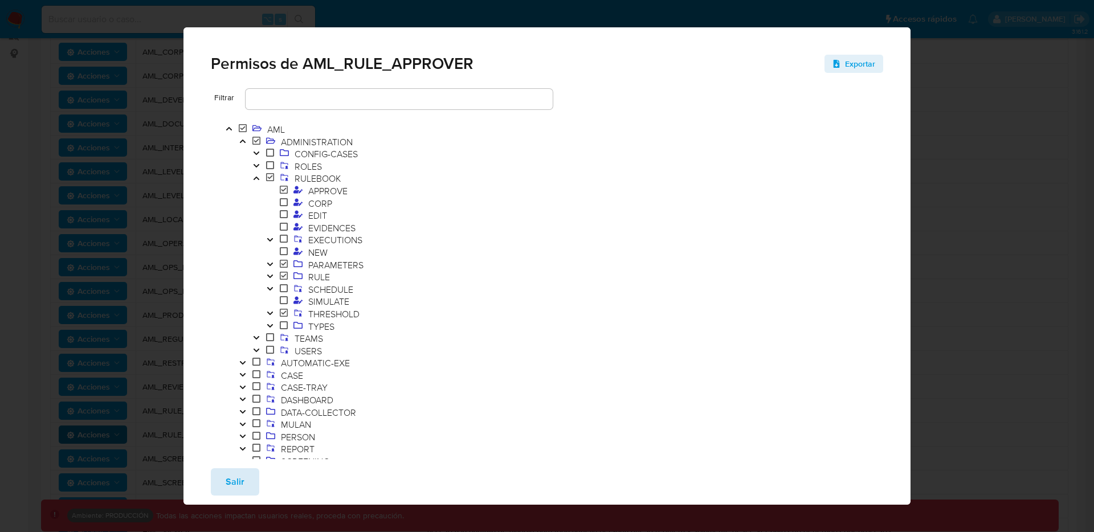
click at [242, 481] on span "Salir" at bounding box center [235, 481] width 19 height 25
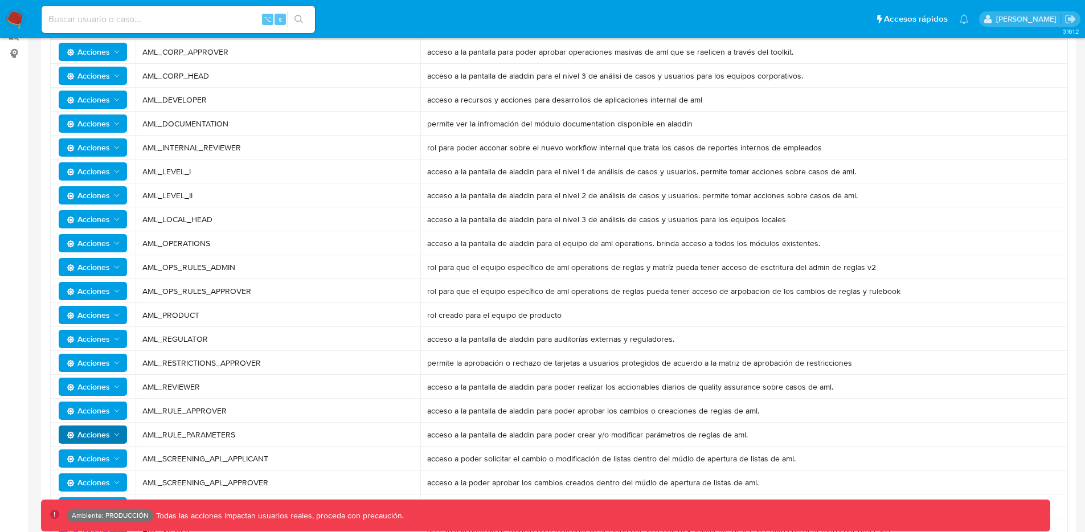
click at [99, 267] on span "Acciones" at bounding box center [88, 267] width 43 height 18
click at [95, 287] on button "Usuarios" at bounding box center [95, 295] width 103 height 27
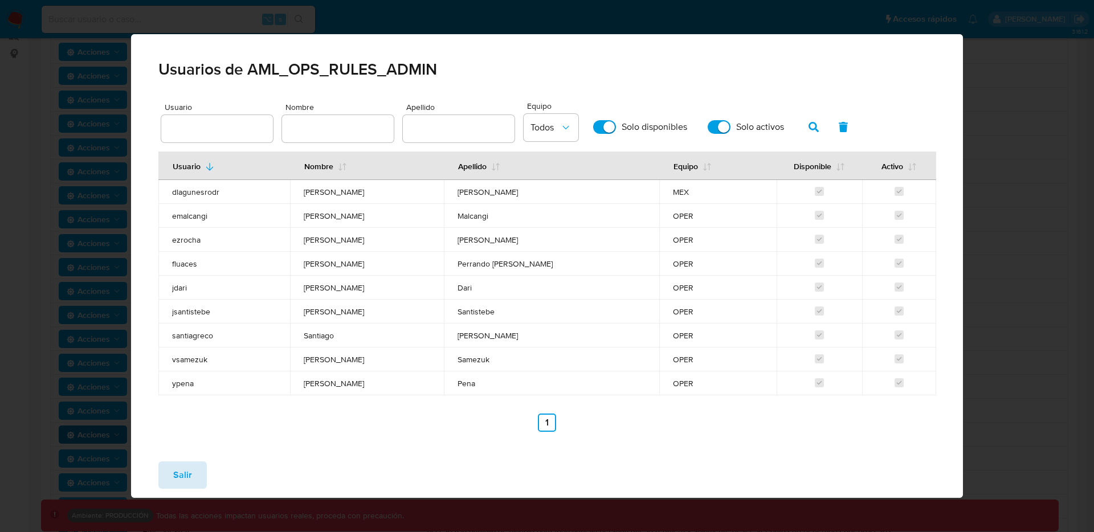
click at [203, 476] on button "Salir" at bounding box center [182, 474] width 48 height 27
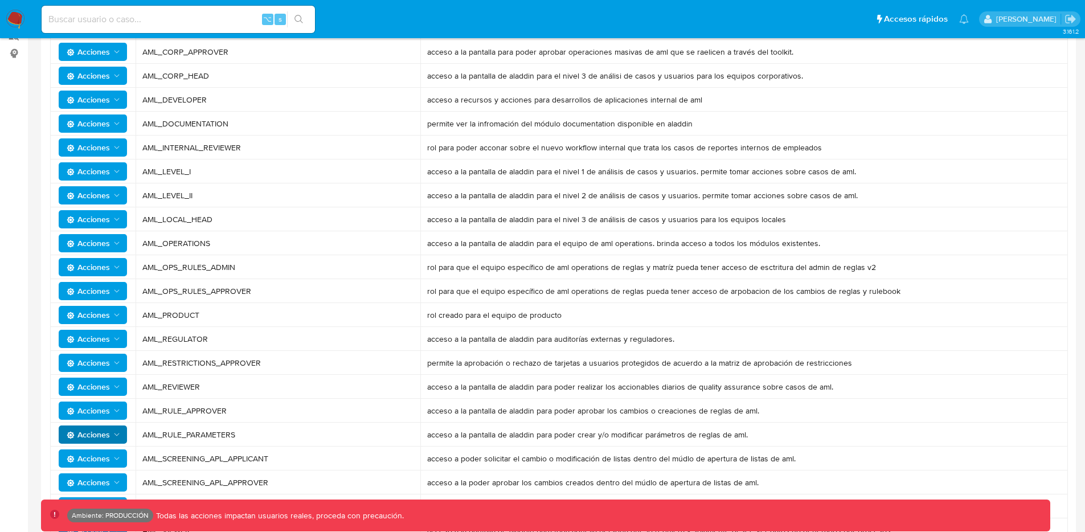
click at [104, 291] on span "Acciones" at bounding box center [88, 291] width 43 height 18
click at [103, 320] on button "Usuarios" at bounding box center [95, 319] width 103 height 27
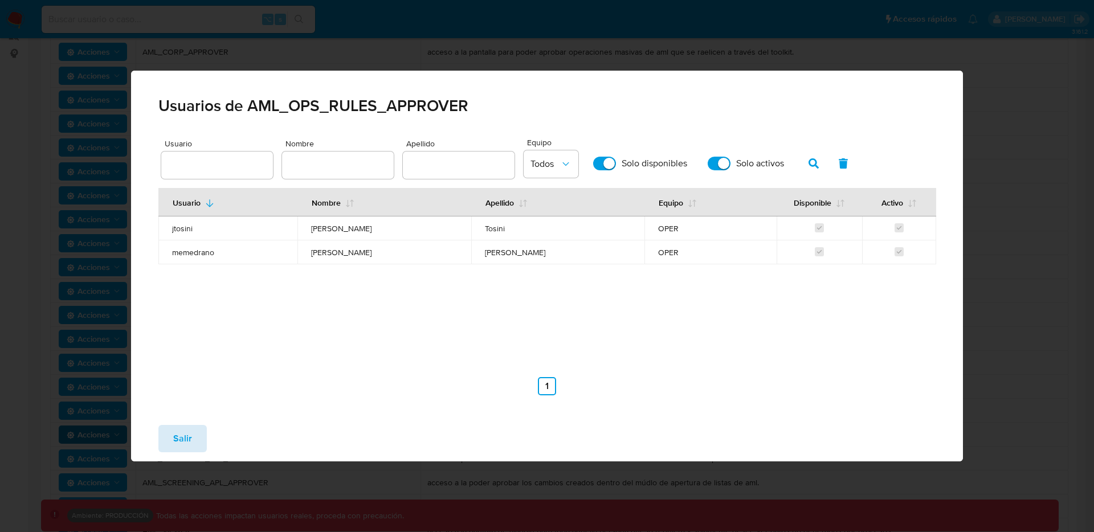
click at [195, 434] on button "Salir" at bounding box center [182, 438] width 48 height 27
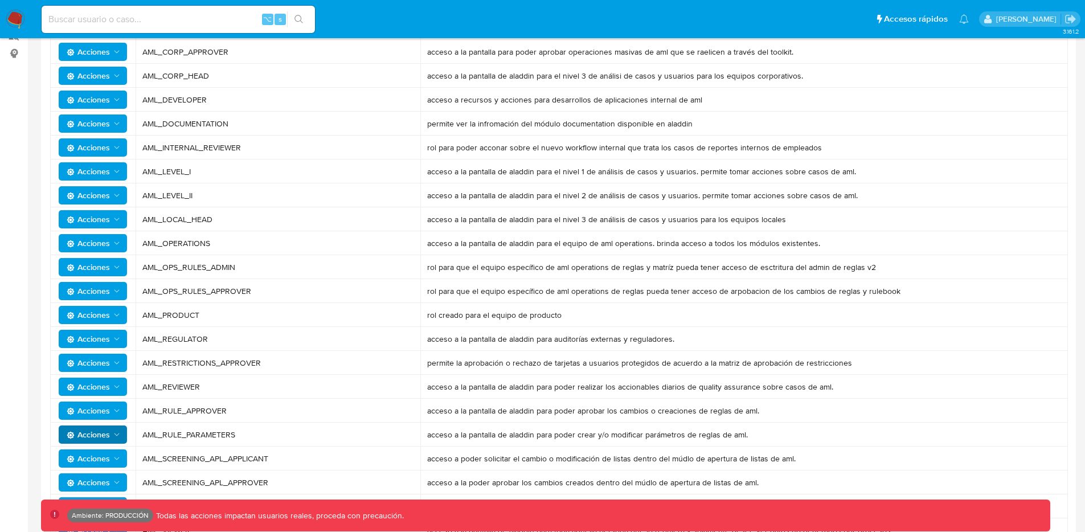
click at [107, 288] on span "Acciones" at bounding box center [88, 291] width 43 height 18
click at [104, 342] on button "Permisos" at bounding box center [95, 346] width 103 height 27
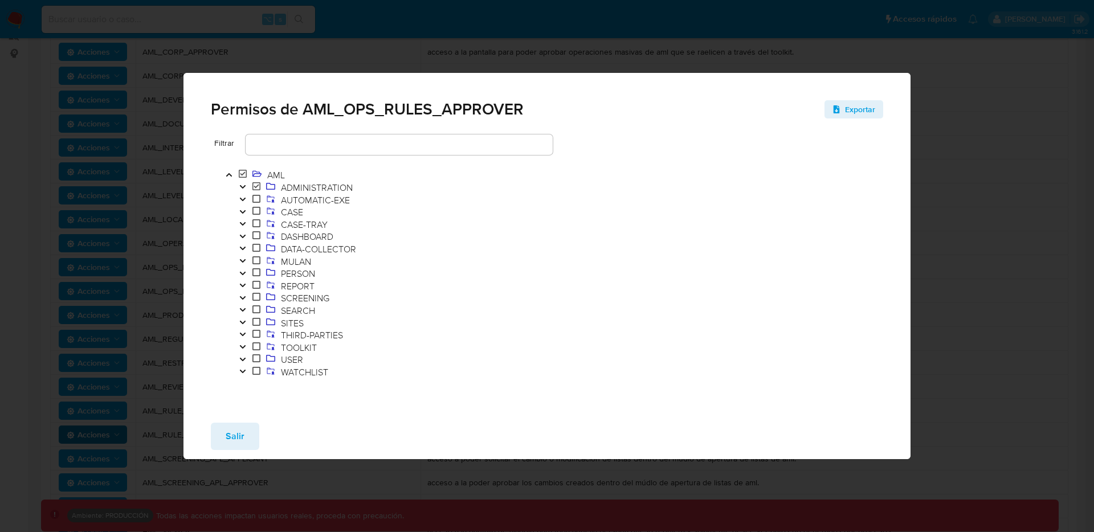
click at [239, 185] on icon "Toggle" at bounding box center [243, 186] width 8 height 7
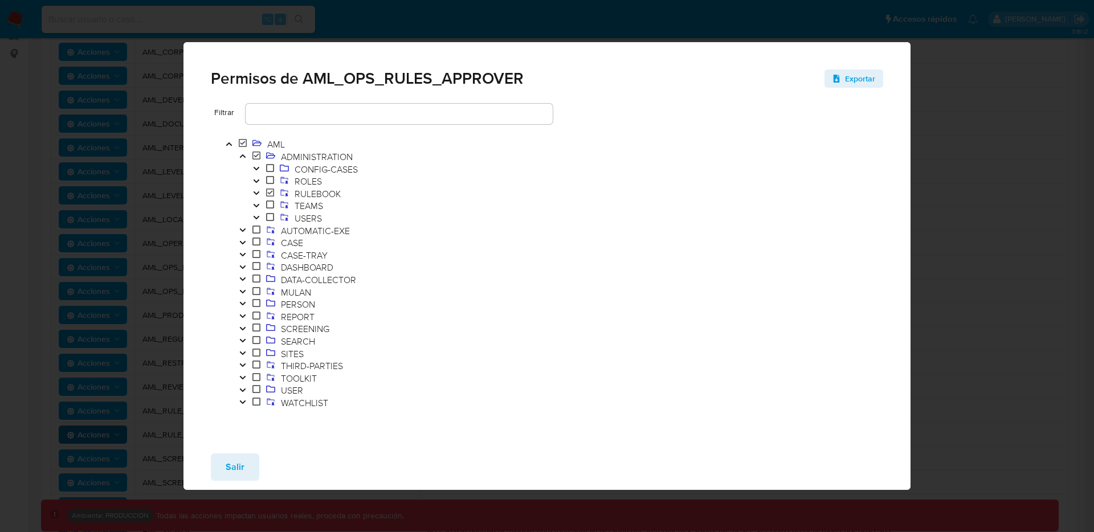
click at [259, 194] on icon "Toggle" at bounding box center [256, 193] width 8 height 7
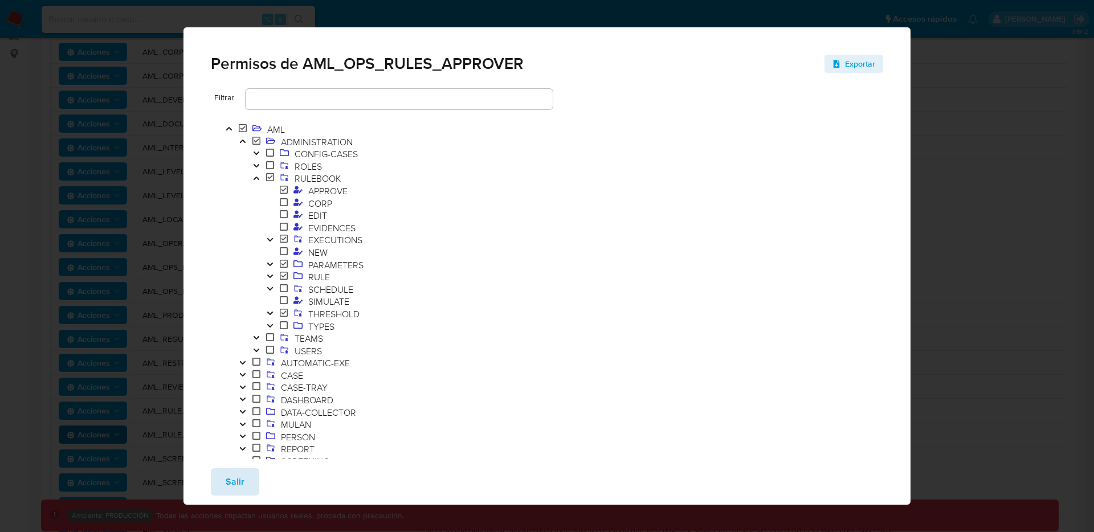
click at [245, 476] on button "Salir" at bounding box center [235, 481] width 48 height 27
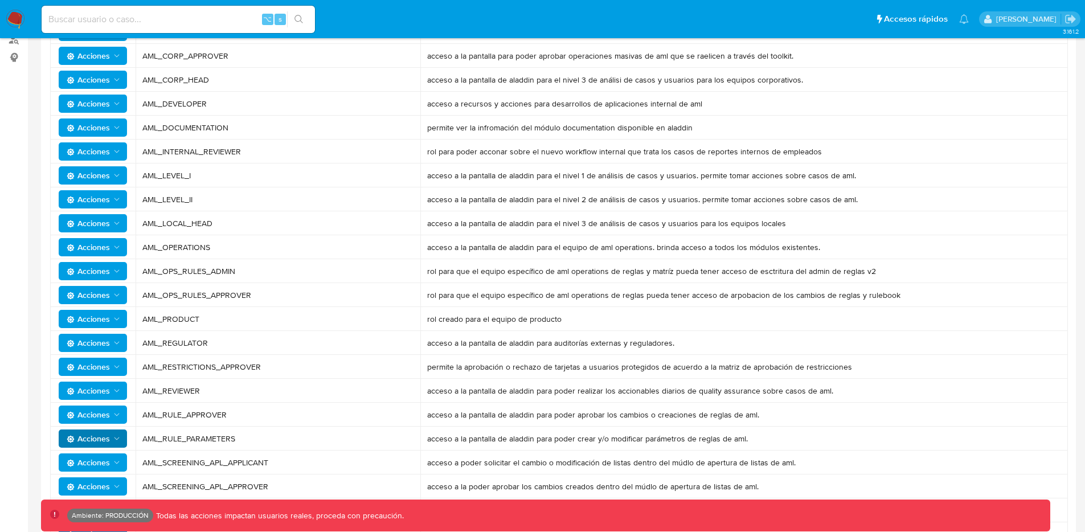
scroll to position [202, 0]
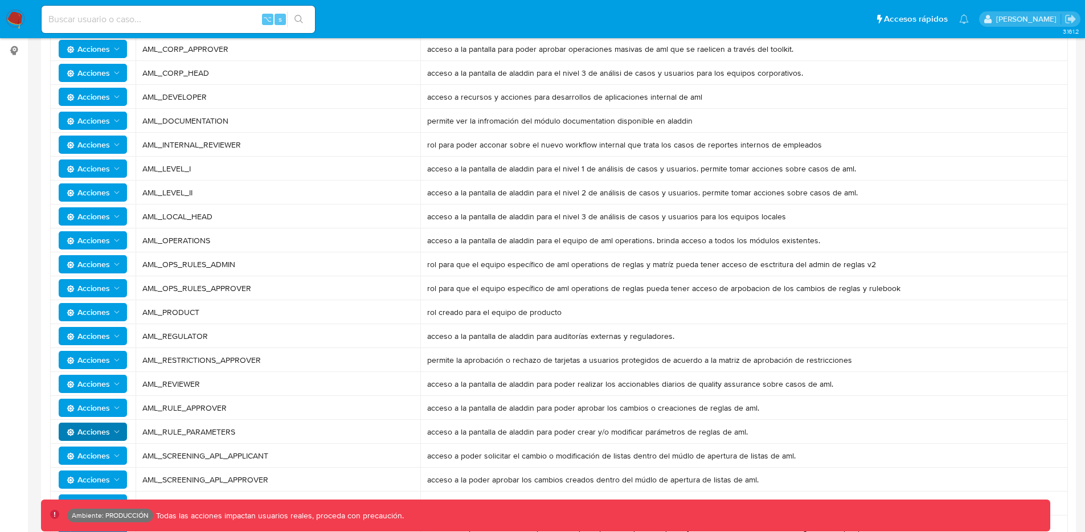
click at [222, 264] on span "AML_OPS_RULES_ADMIN" at bounding box center [277, 264] width 271 height 10
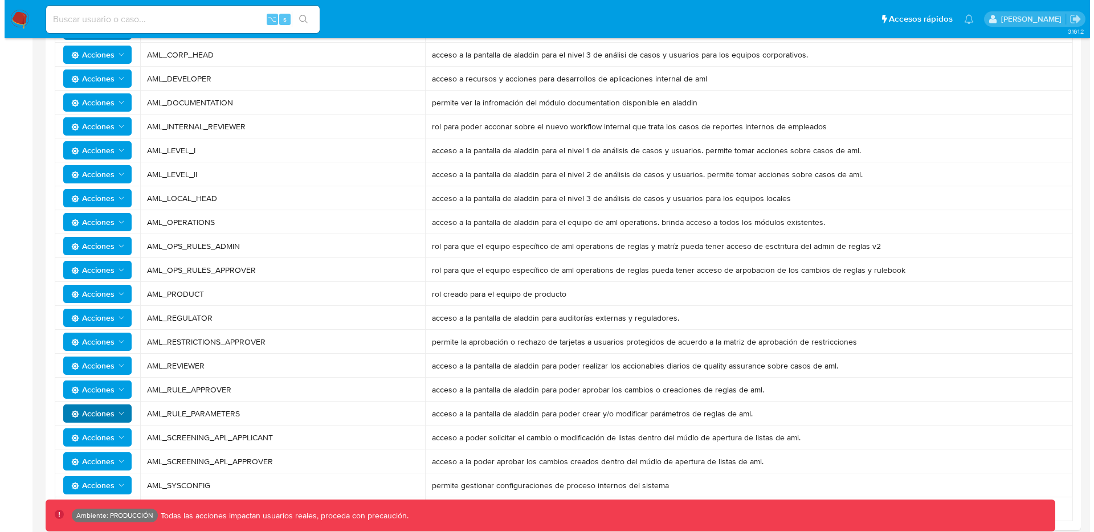
scroll to position [267, 0]
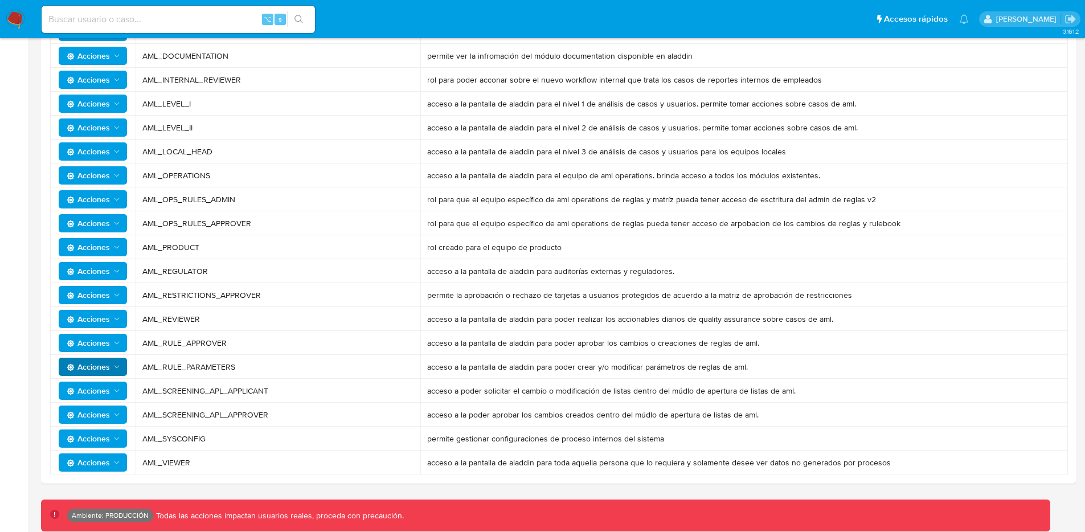
click at [121, 438] on icon "Acciones" at bounding box center [116, 438] width 9 height 9
click at [99, 491] on button "Permisos" at bounding box center [95, 494] width 103 height 27
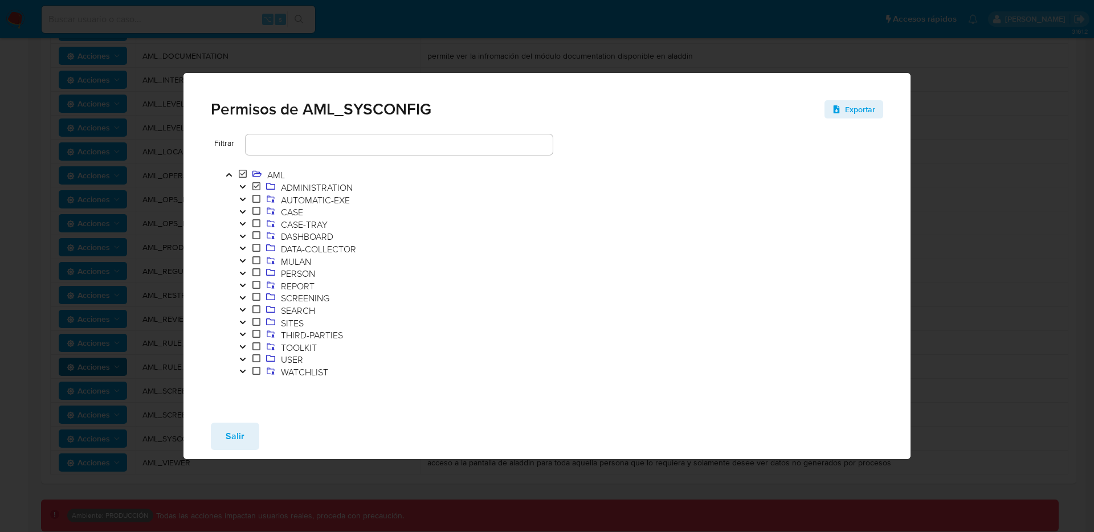
click at [239, 185] on icon "Toggle" at bounding box center [243, 186] width 8 height 7
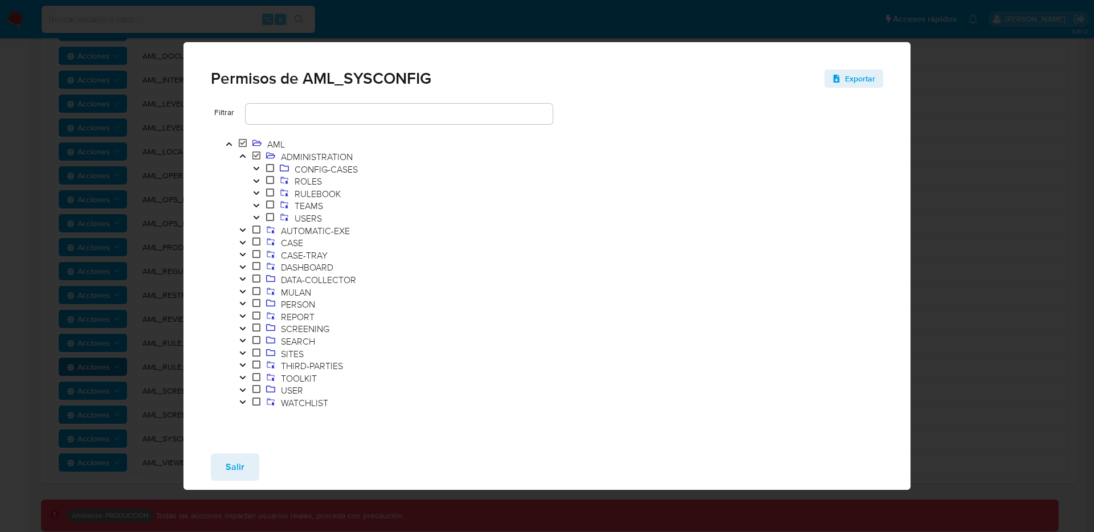
click at [258, 190] on icon "Toggle" at bounding box center [256, 193] width 8 height 7
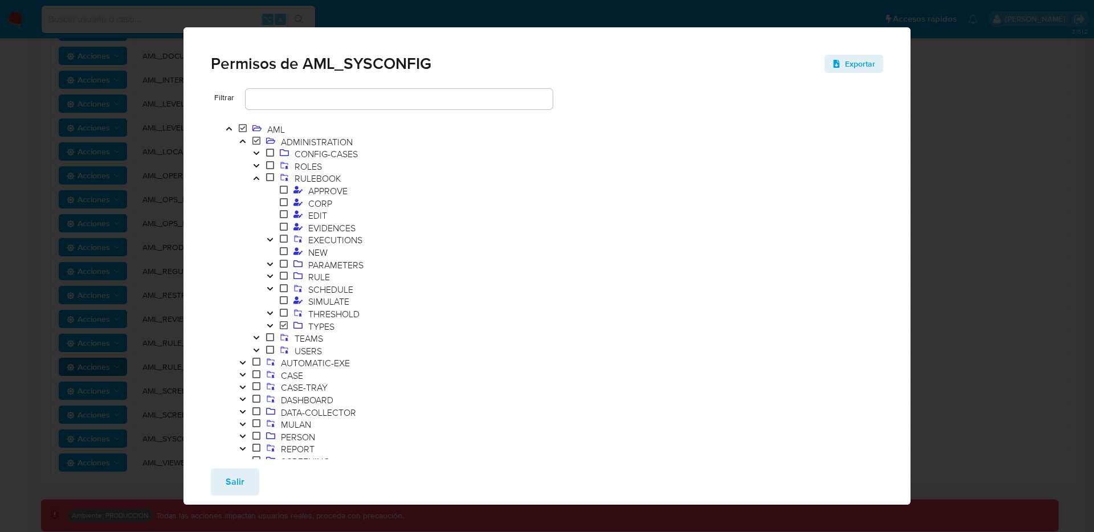
click at [273, 325] on icon "Toggle" at bounding box center [270, 325] width 8 height 7
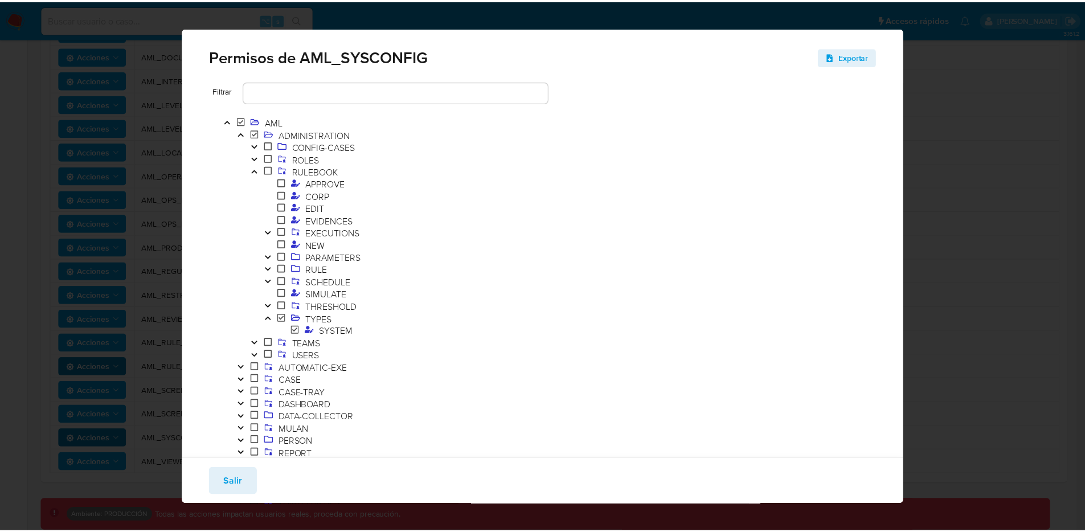
scroll to position [0, 0]
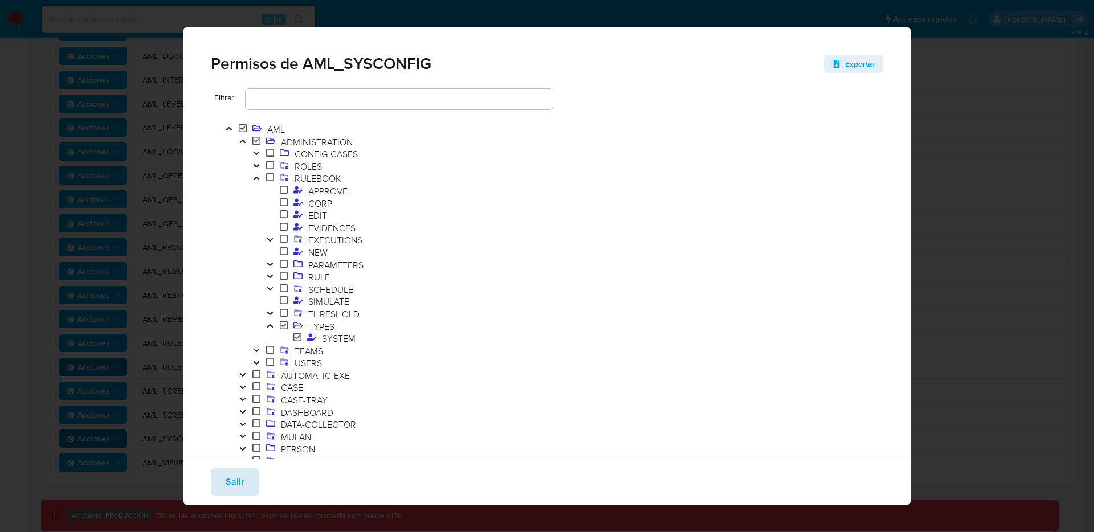
click at [226, 475] on span "Salir" at bounding box center [235, 481] width 19 height 25
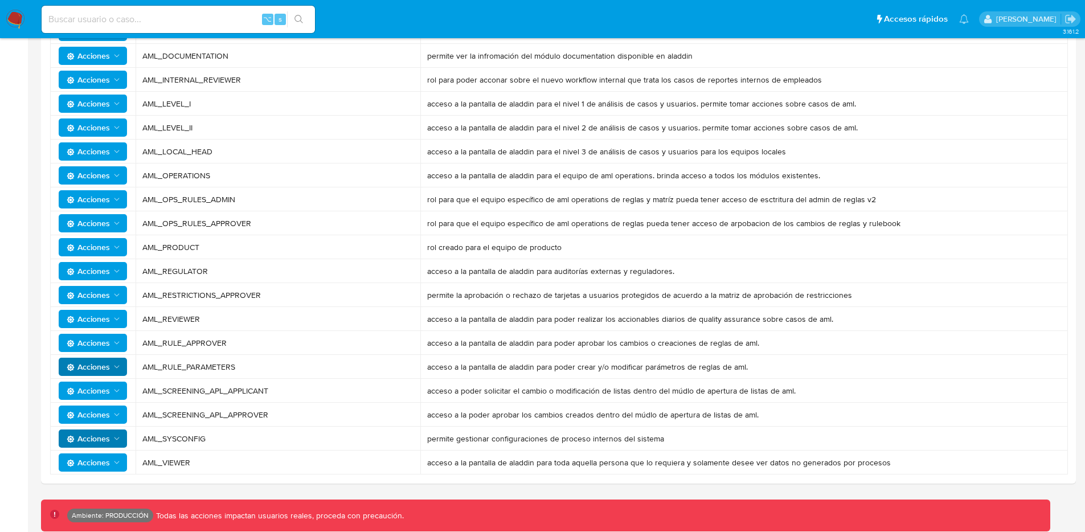
click at [108, 207] on span "Acciones" at bounding box center [88, 199] width 43 height 18
click at [107, 223] on button "Usuarios" at bounding box center [95, 227] width 103 height 27
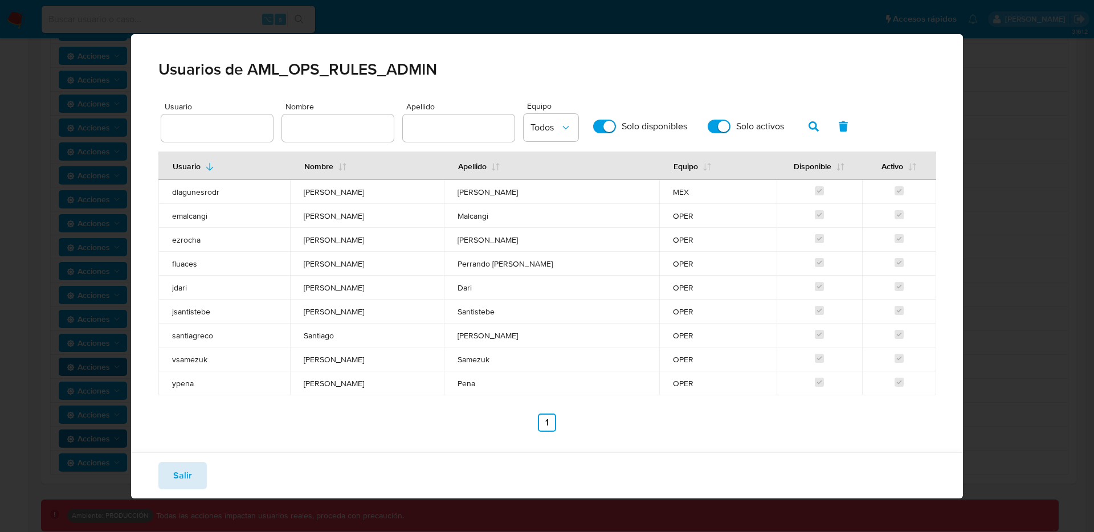
click at [180, 480] on span "Salir" at bounding box center [182, 475] width 19 height 25
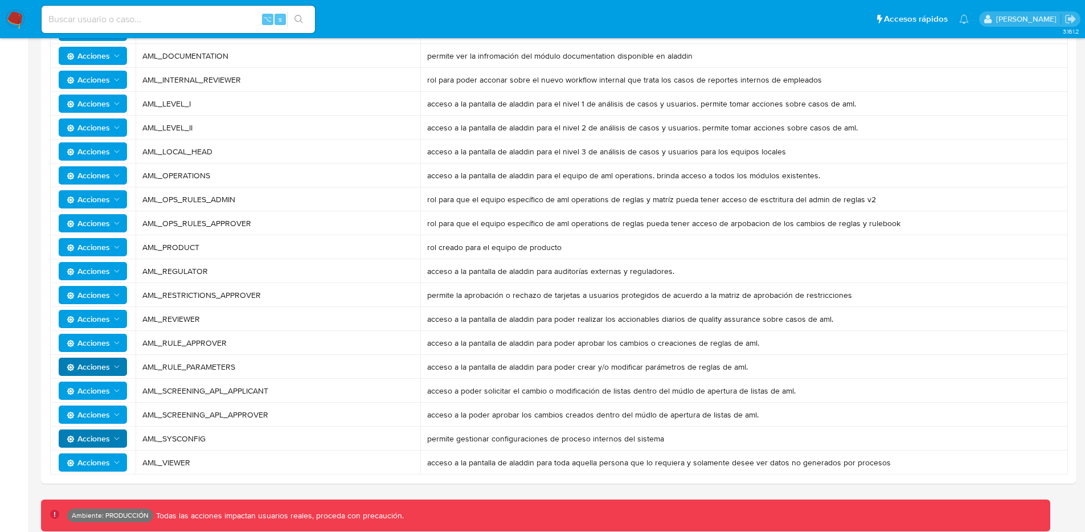
click at [118, 203] on icon "Acciones" at bounding box center [116, 199] width 9 height 9
click at [102, 249] on button "Permisos" at bounding box center [95, 255] width 103 height 27
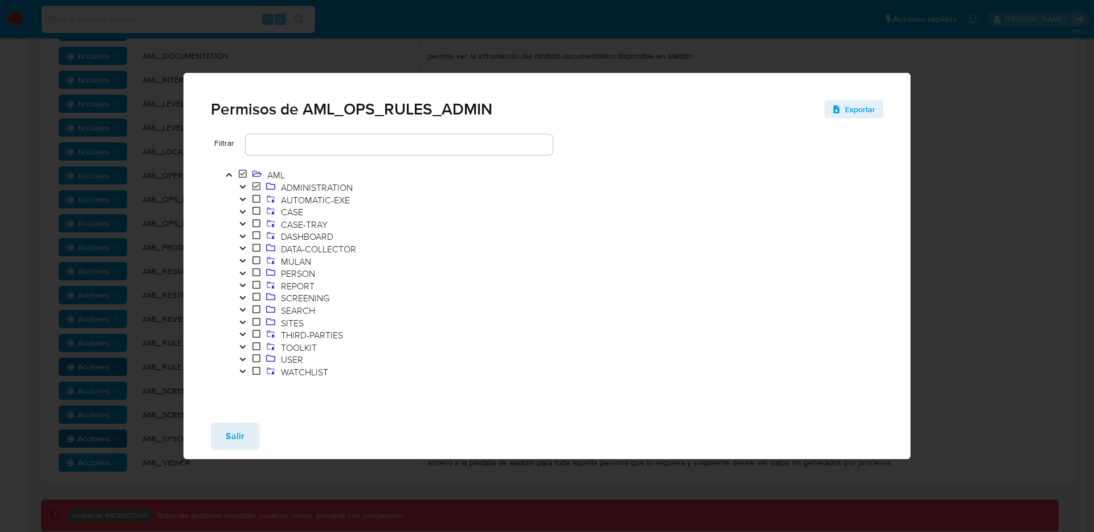
click at [244, 185] on icon "Toggle" at bounding box center [243, 186] width 8 height 7
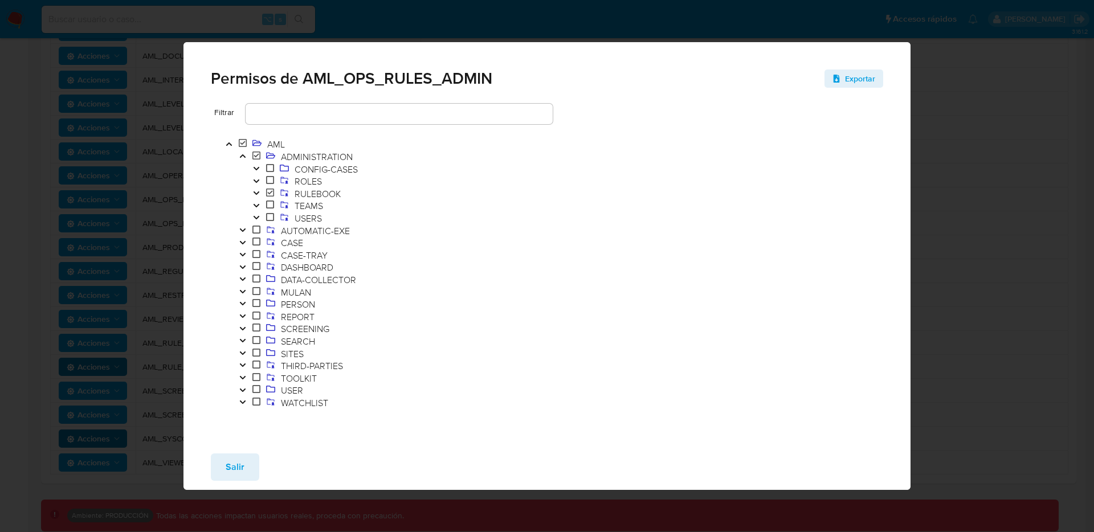
click at [257, 191] on icon "Toggle" at bounding box center [256, 193] width 8 height 7
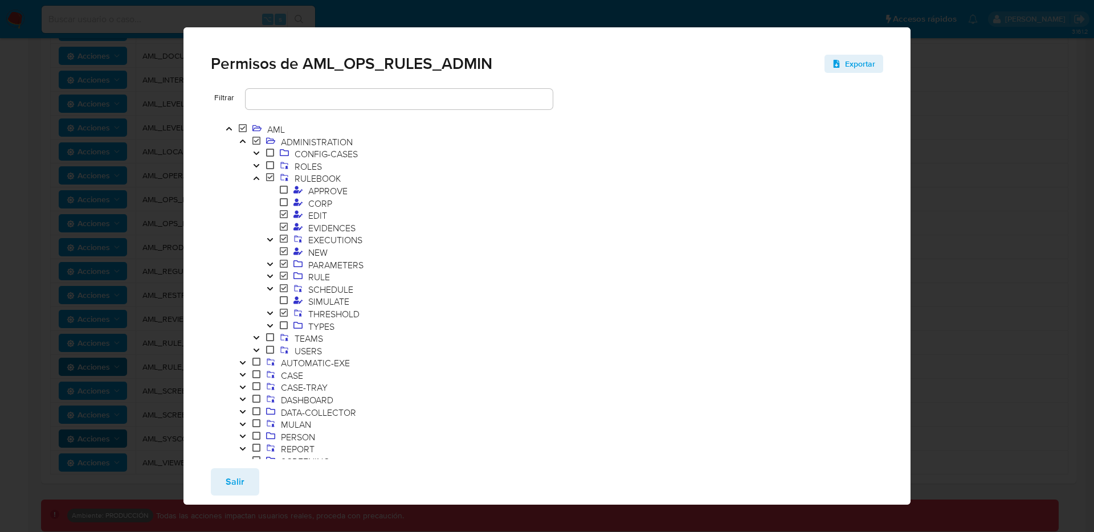
click at [272, 263] on icon "Toggle" at bounding box center [270, 264] width 8 height 7
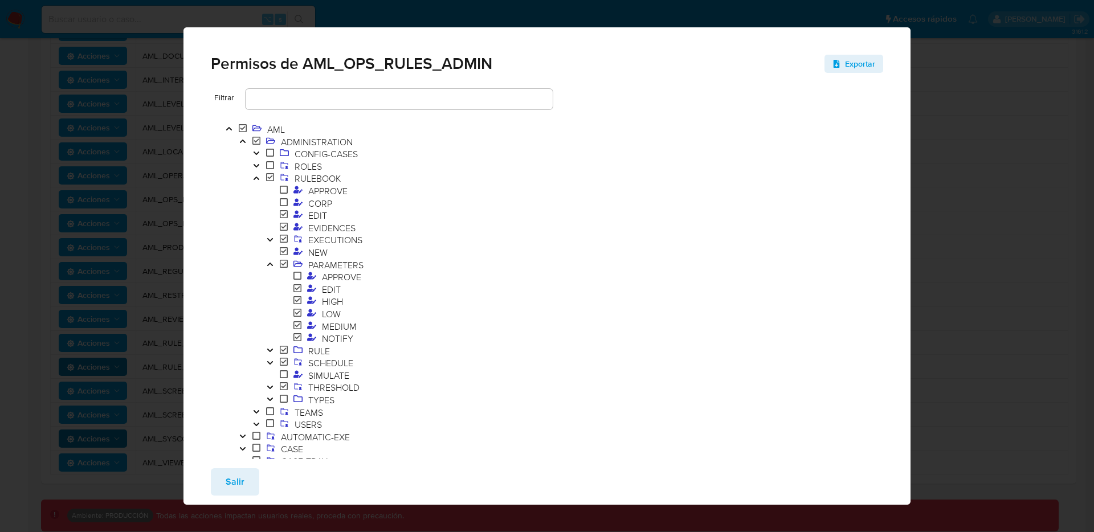
click at [272, 263] on icon "Toggle" at bounding box center [270, 264] width 8 height 7
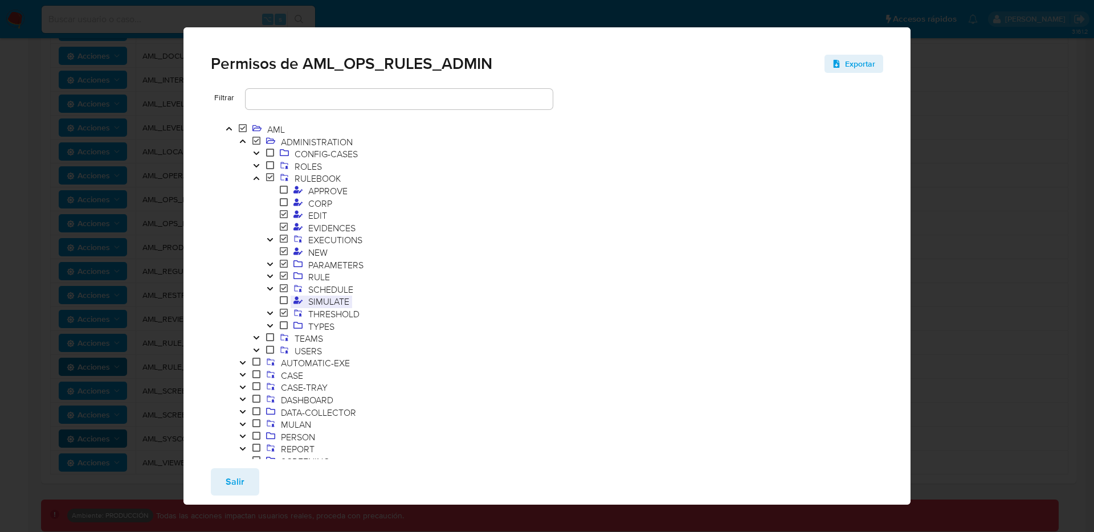
click at [320, 301] on span "SIMULATE" at bounding box center [328, 301] width 47 height 13
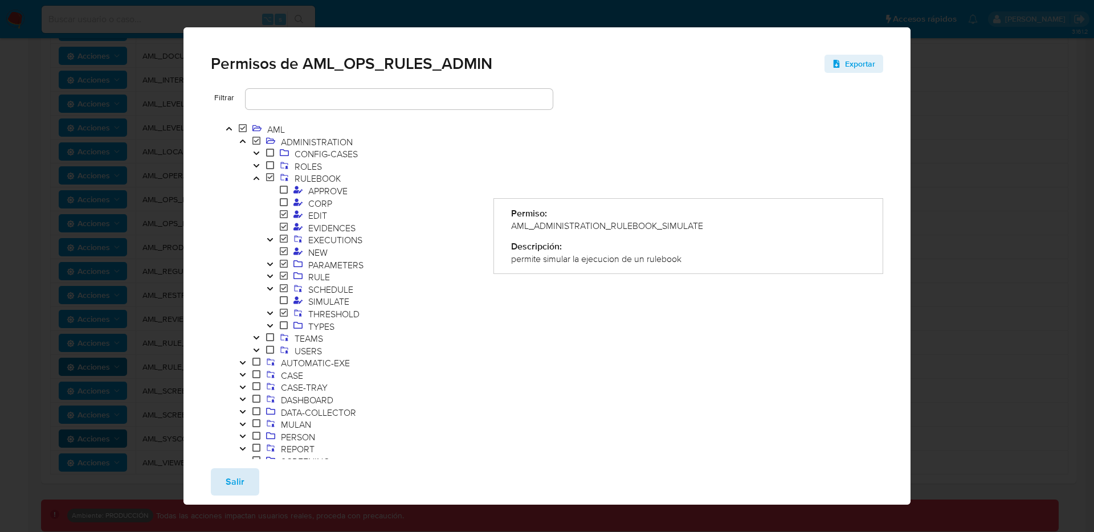
click at [227, 480] on span "Salir" at bounding box center [235, 481] width 19 height 25
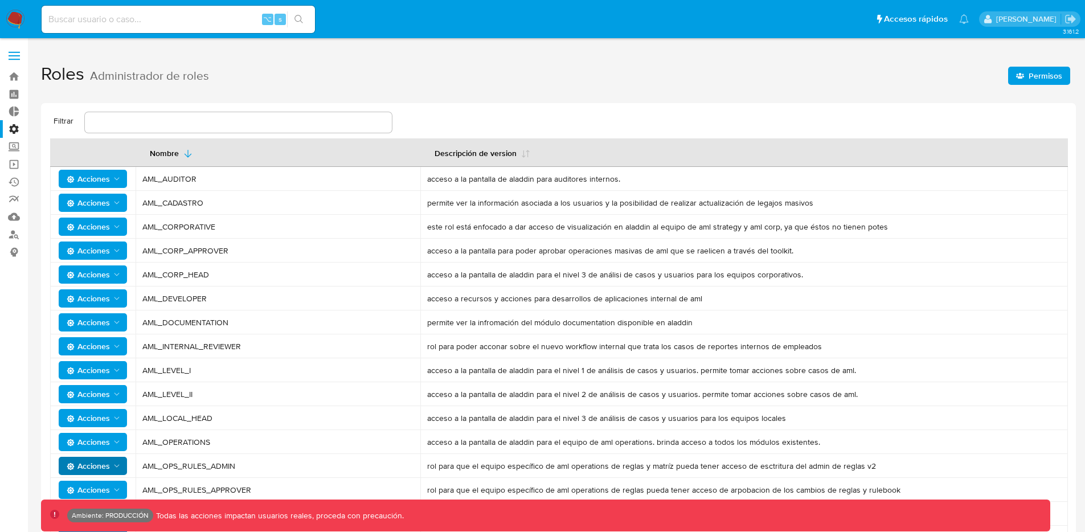
click at [1053, 79] on span "Permisos" at bounding box center [1046, 76] width 34 height 18
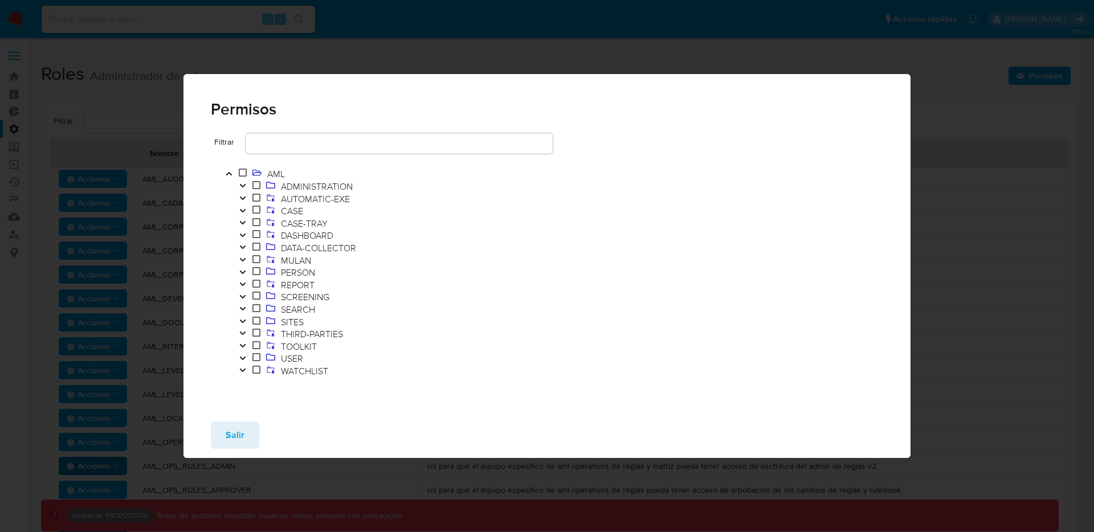
click at [244, 182] on icon "Toggle" at bounding box center [243, 185] width 8 height 7
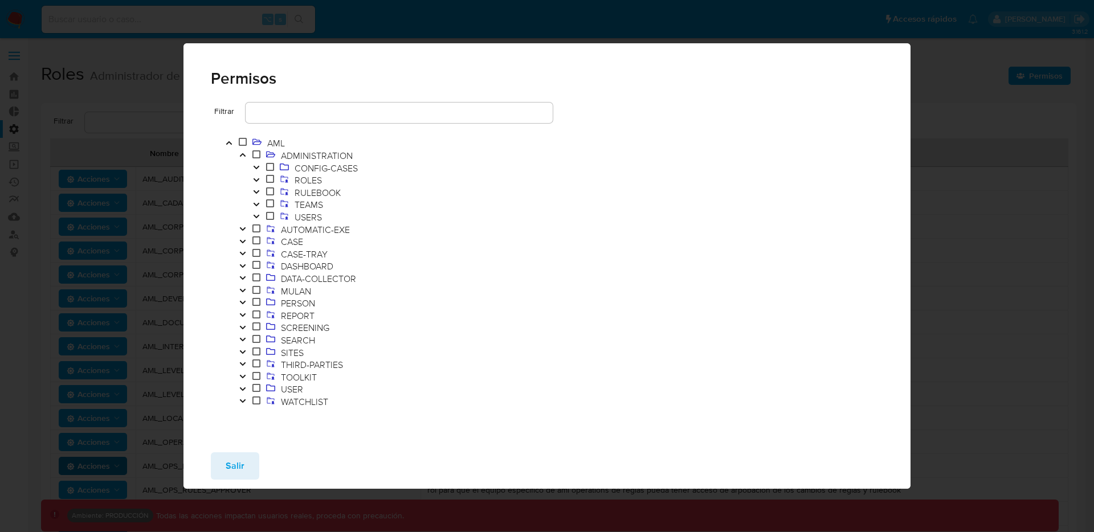
click at [257, 187] on button "Toggle" at bounding box center [257, 193] width 14 height 13
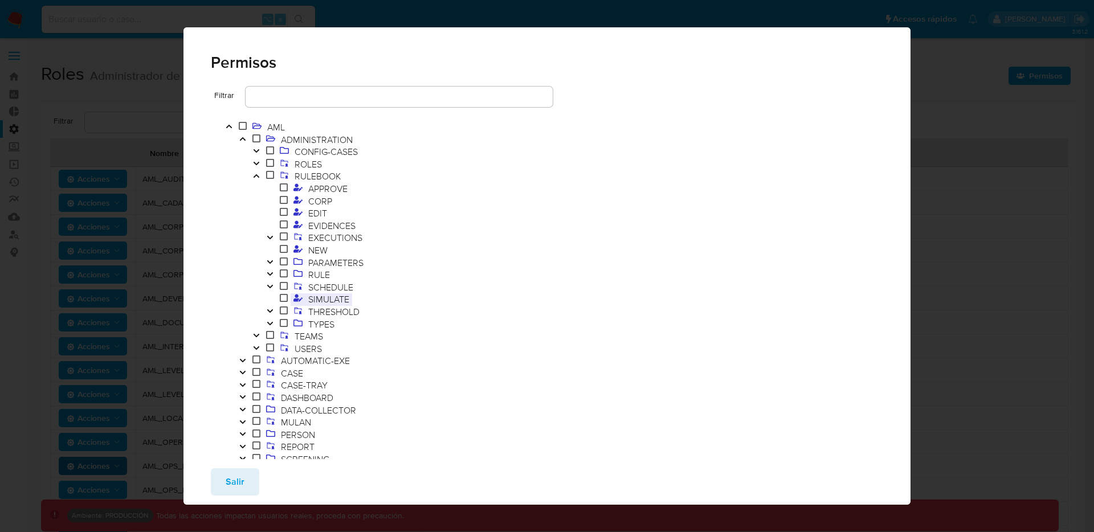
click at [326, 299] on span "SIMULATE" at bounding box center [328, 299] width 47 height 13
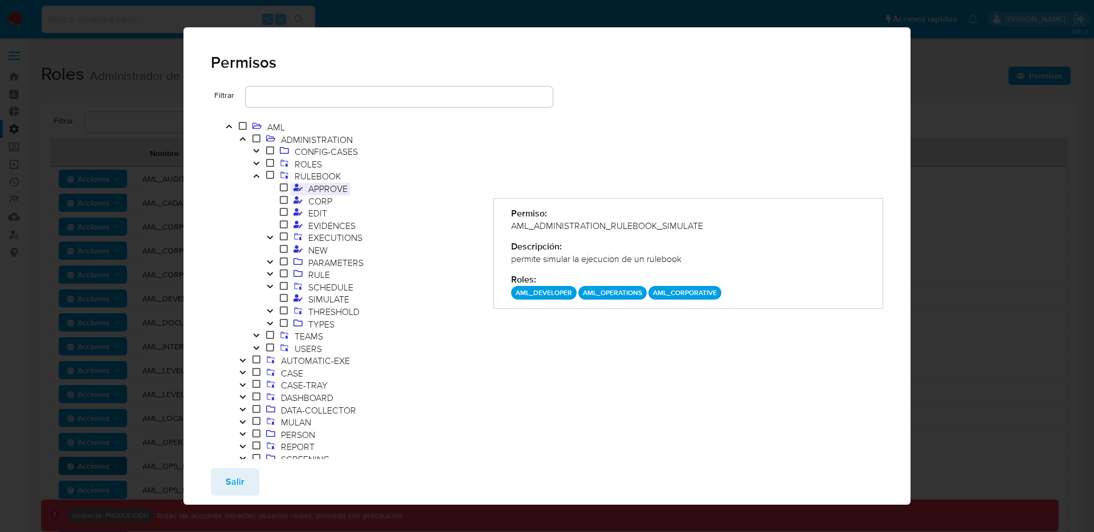
click at [322, 192] on span "APPROVE" at bounding box center [327, 188] width 45 height 13
click at [314, 205] on span "CORP" at bounding box center [320, 201] width 30 height 13
click at [332, 309] on span "THRESHOLD" at bounding box center [333, 311] width 57 height 13
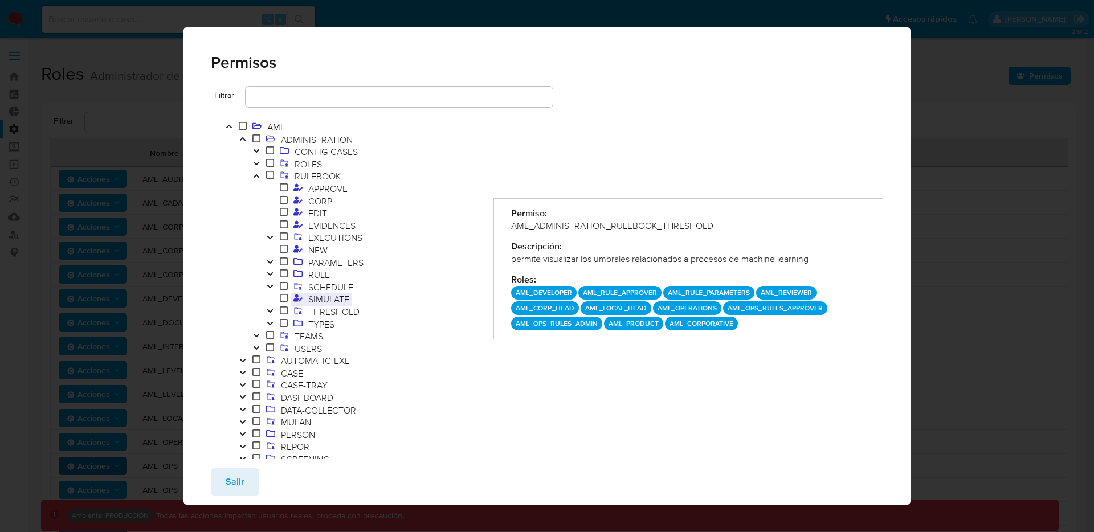
click at [322, 297] on span "SIMULATE" at bounding box center [328, 299] width 47 height 13
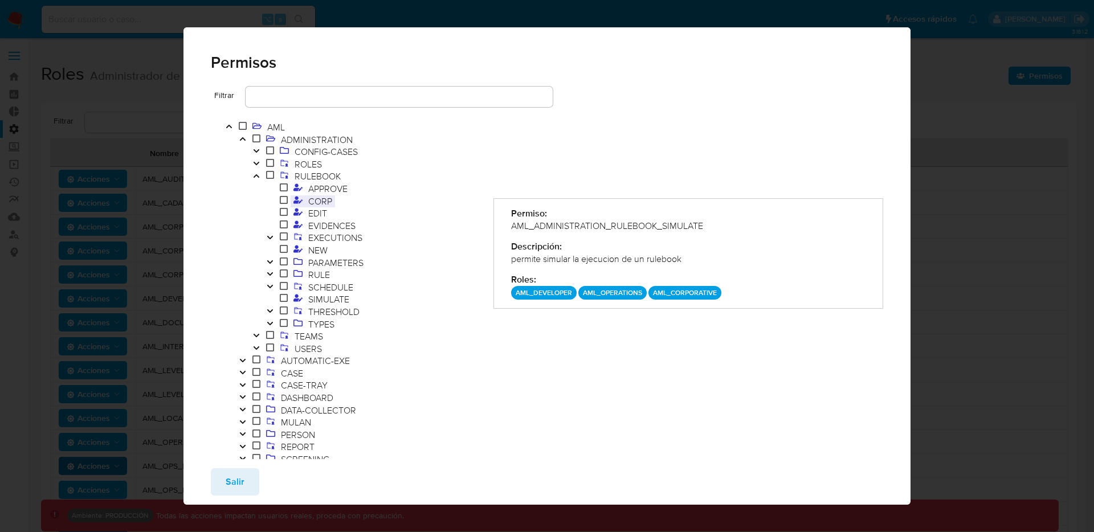
click at [324, 204] on span "CORP" at bounding box center [320, 201] width 30 height 13
click at [324, 191] on span "APPROVE" at bounding box center [327, 188] width 45 height 13
click at [248, 473] on button "Salir" at bounding box center [235, 481] width 48 height 27
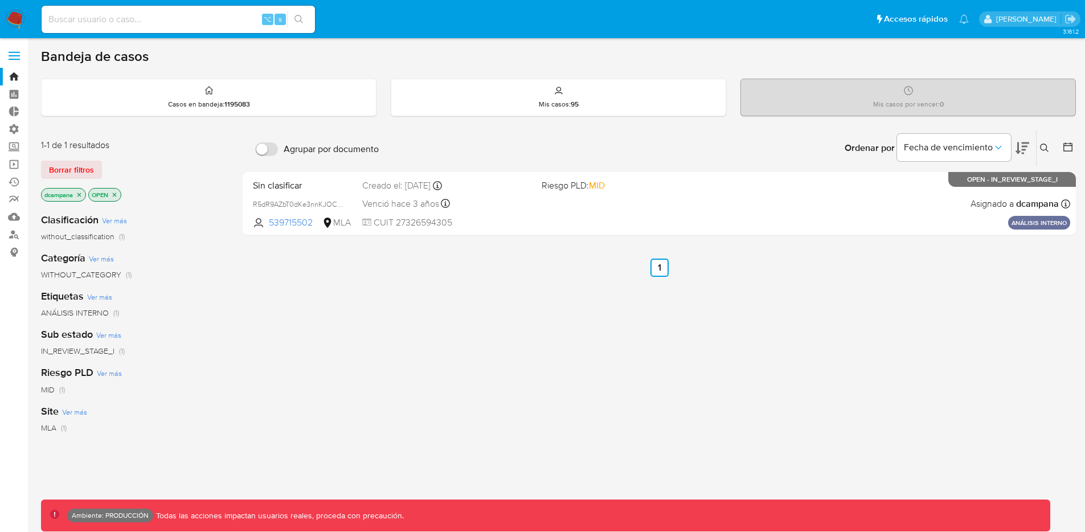
click at [9, 58] on label at bounding box center [14, 56] width 28 height 24
click at [0, 0] on input "checkbox" at bounding box center [0, 0] width 0 height 0
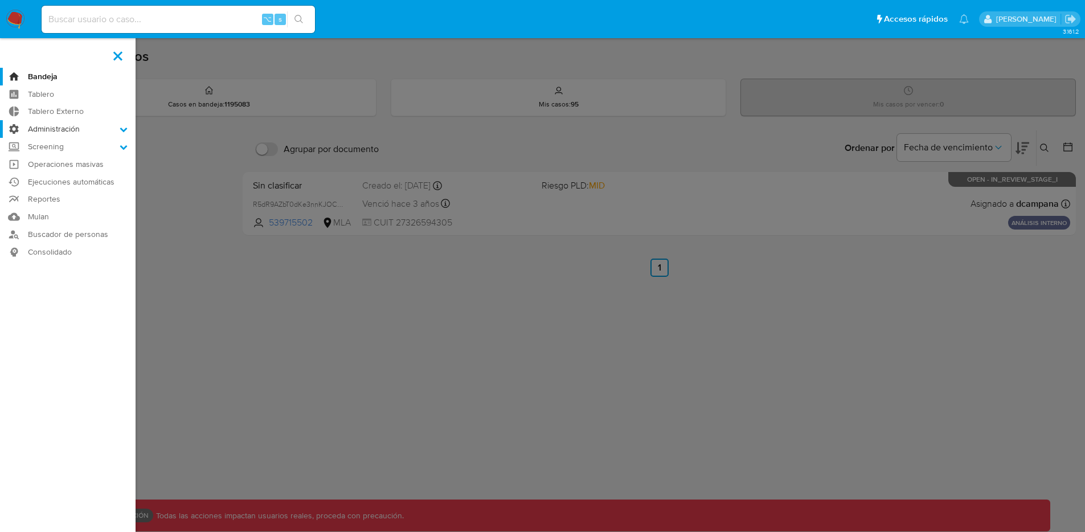
click at [62, 131] on label "Administración" at bounding box center [68, 129] width 136 height 18
click at [0, 0] on input "Administración" at bounding box center [0, 0] width 0 height 0
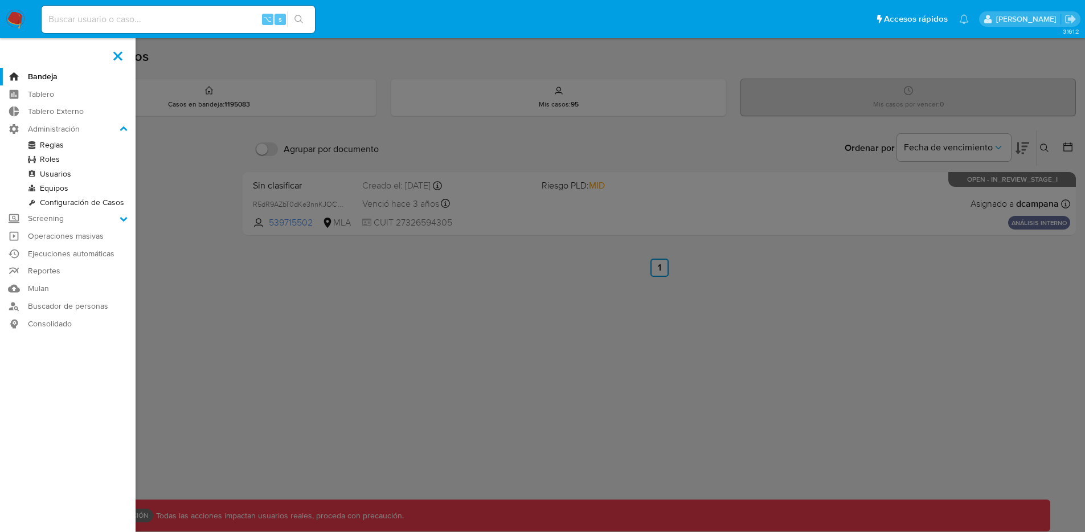
click at [52, 160] on link "Roles" at bounding box center [68, 159] width 136 height 14
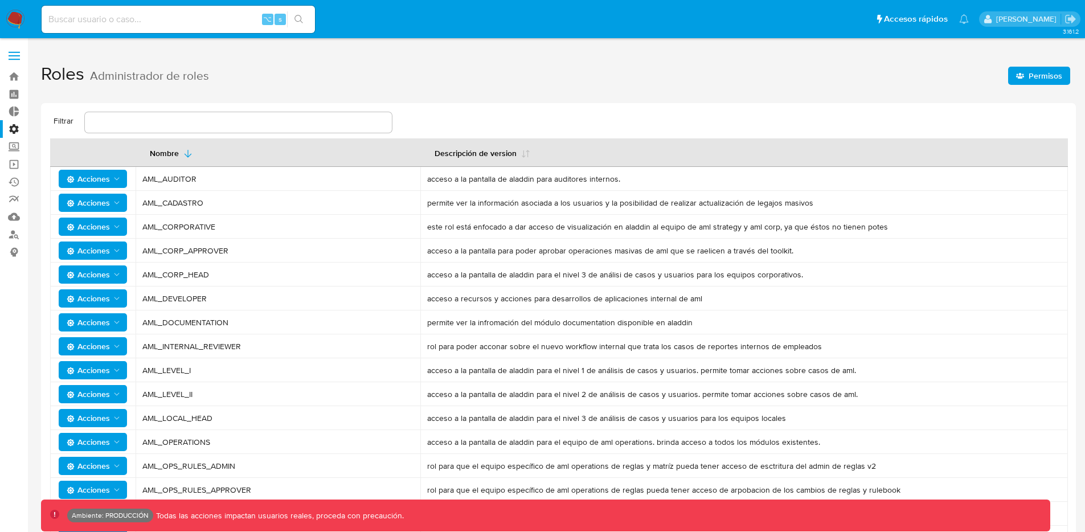
click at [1032, 79] on span "Permisos" at bounding box center [1046, 76] width 34 height 18
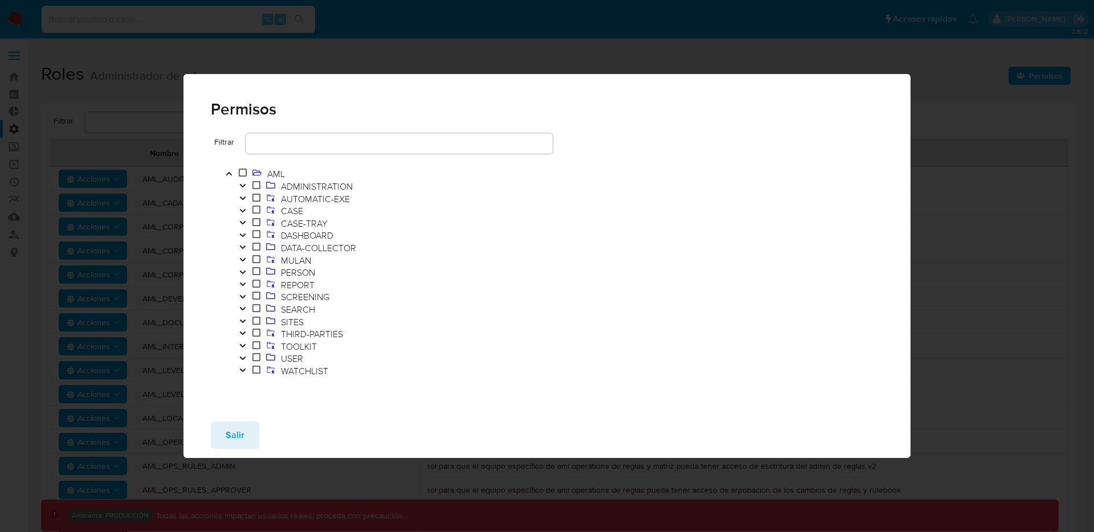
click at [244, 359] on icon "Toggle" at bounding box center [243, 358] width 8 height 7
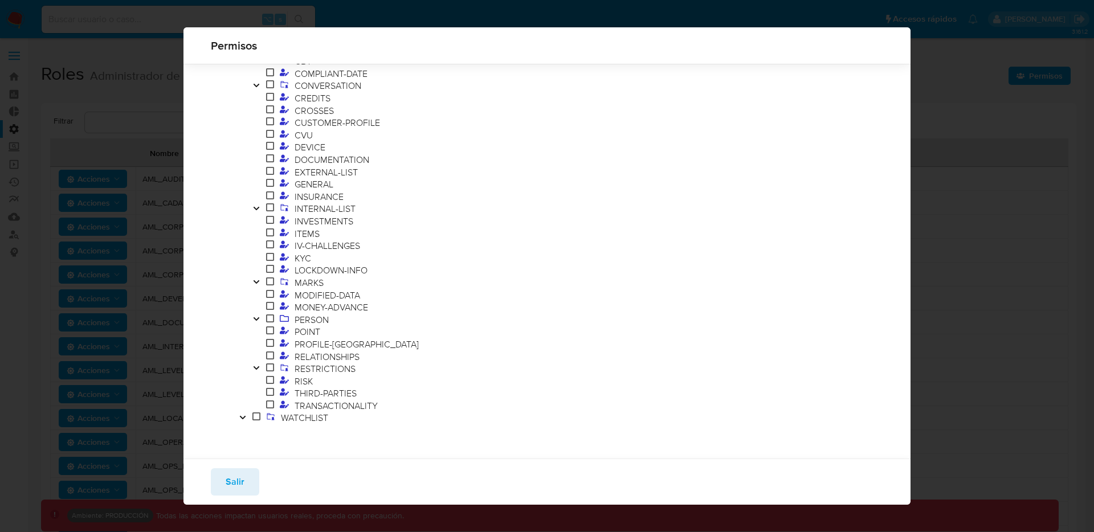
scroll to position [339, 0]
click at [256, 281] on icon "Toggle" at bounding box center [256, 281] width 8 height 7
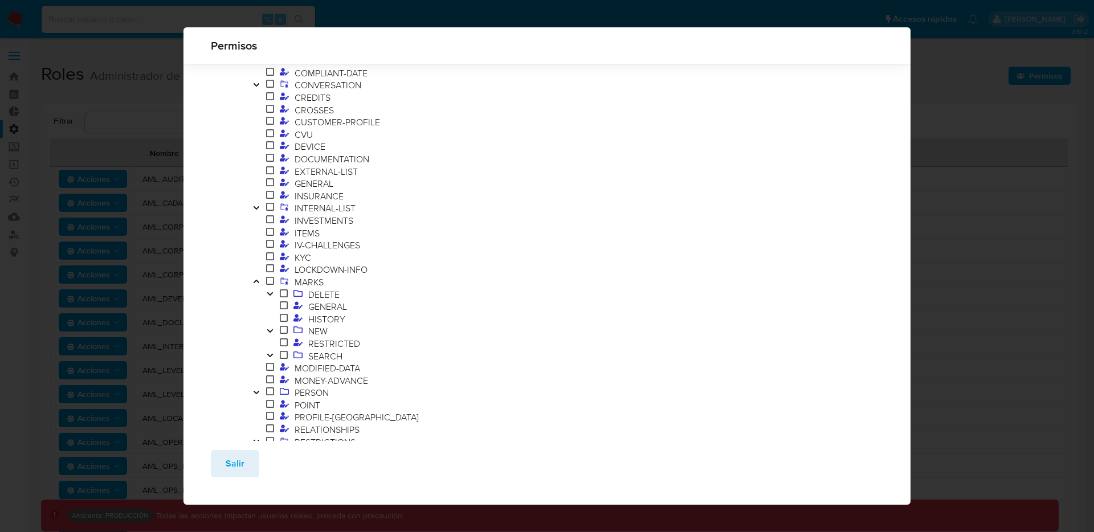
click at [270, 292] on icon "Toggle" at bounding box center [270, 294] width 8 height 7
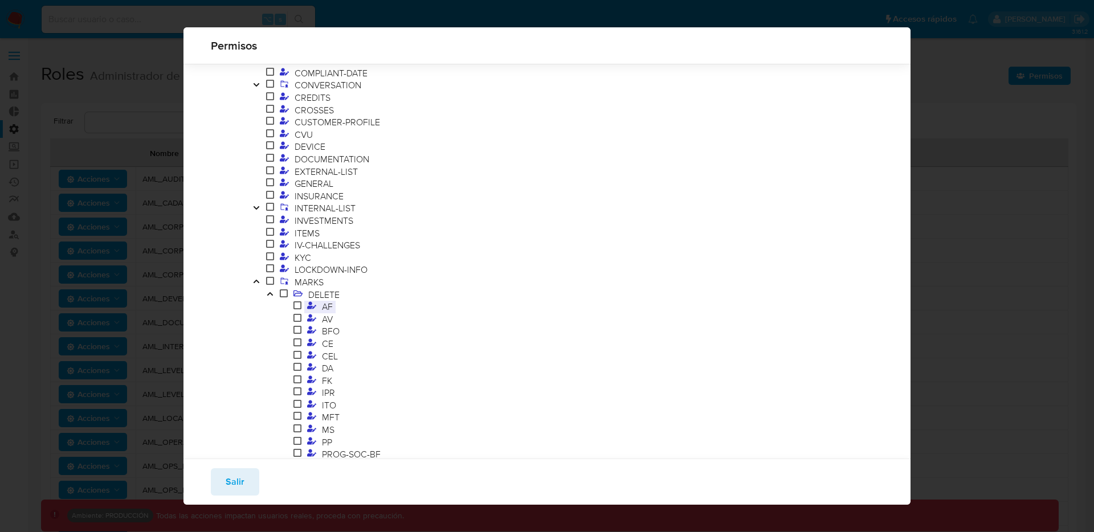
scroll to position [550, 0]
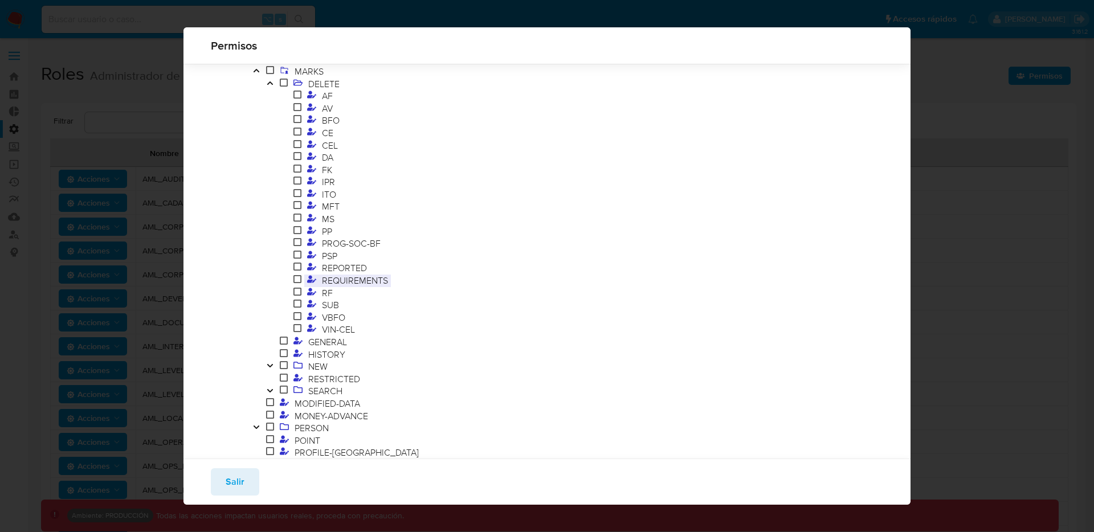
click at [366, 283] on span "REQUIREMENTS" at bounding box center [355, 280] width 72 height 13
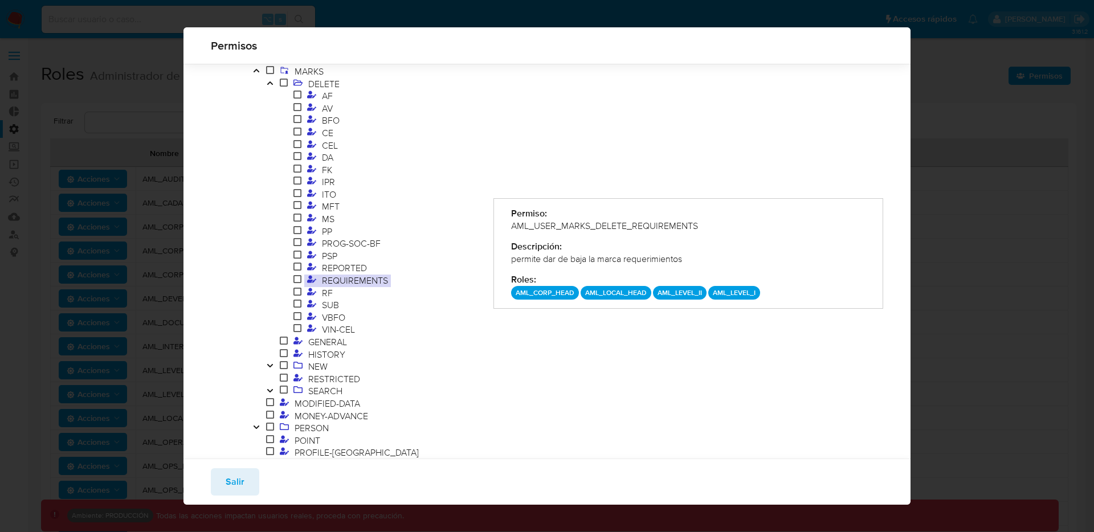
click at [269, 363] on icon "Toggle" at bounding box center [270, 365] width 8 height 7
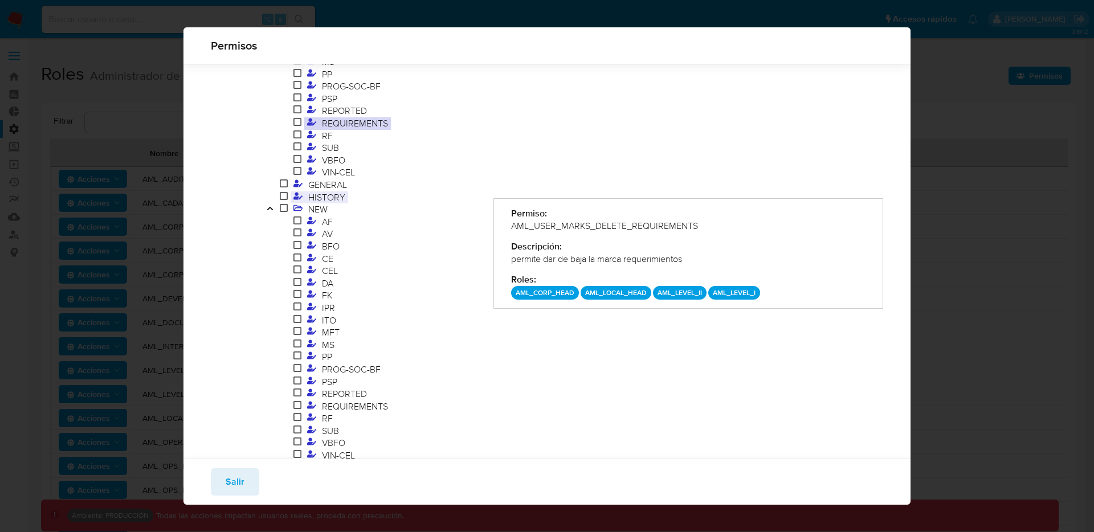
scroll to position [721, 0]
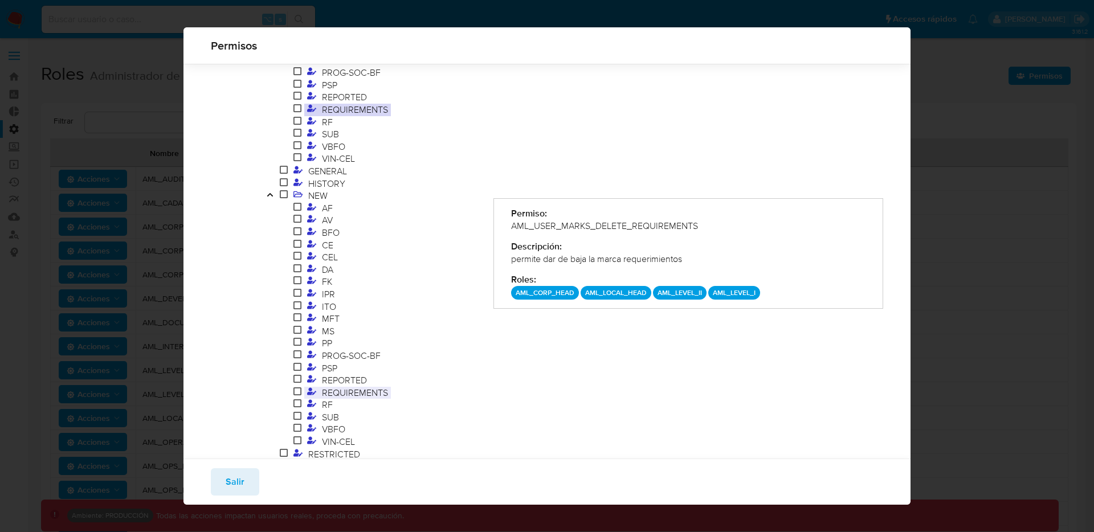
click at [342, 387] on span "REQUIREMENTS" at bounding box center [355, 392] width 72 height 13
click at [224, 486] on button "Salir" at bounding box center [235, 481] width 48 height 27
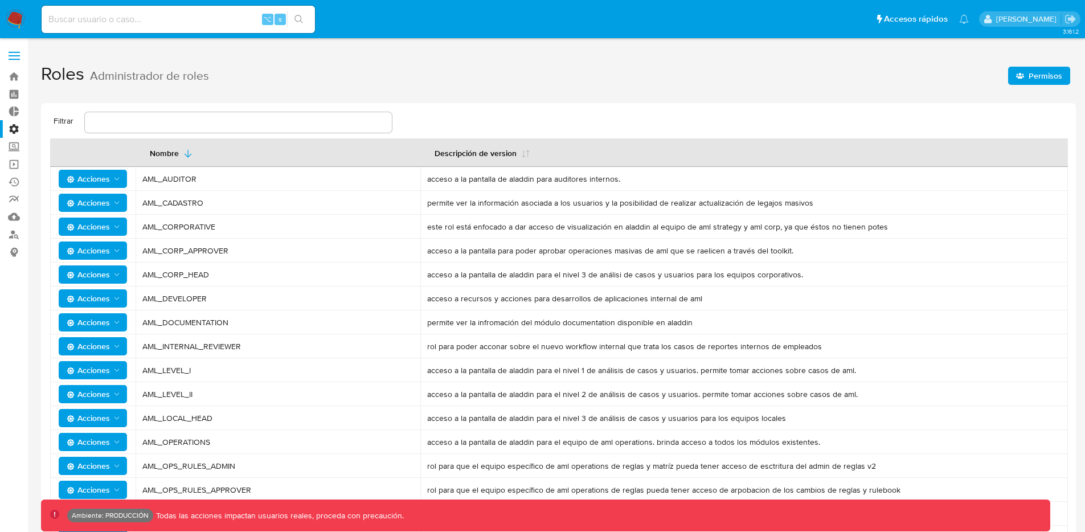
click at [1040, 76] on span "Permisos" at bounding box center [1046, 76] width 34 height 18
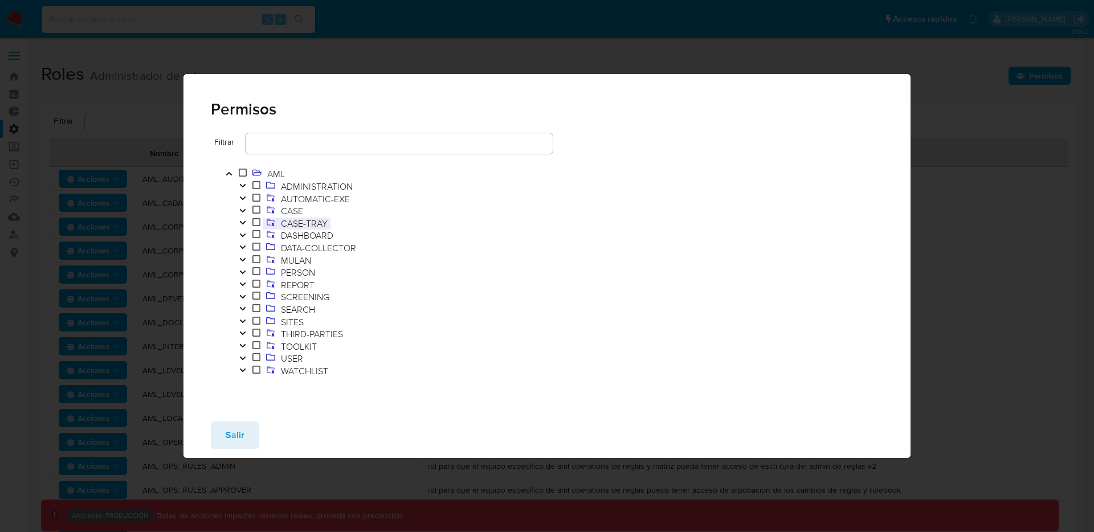
click at [300, 219] on span "CASE-TRAY" at bounding box center [304, 223] width 52 height 13
